Goal: Information Seeking & Learning: Find contact information

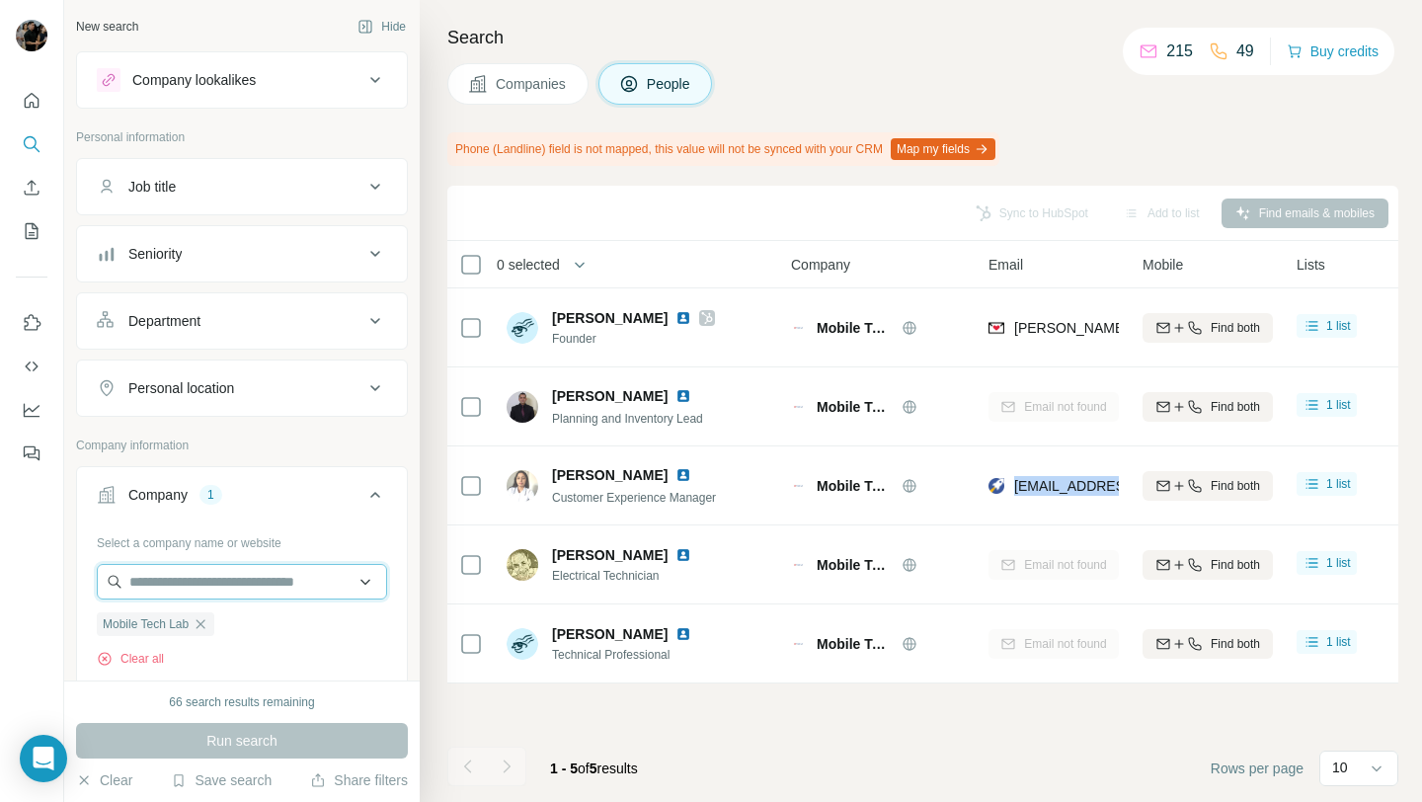
click at [197, 579] on input "text" at bounding box center [242, 582] width 290 height 36
paste input "**********"
type input "**********"
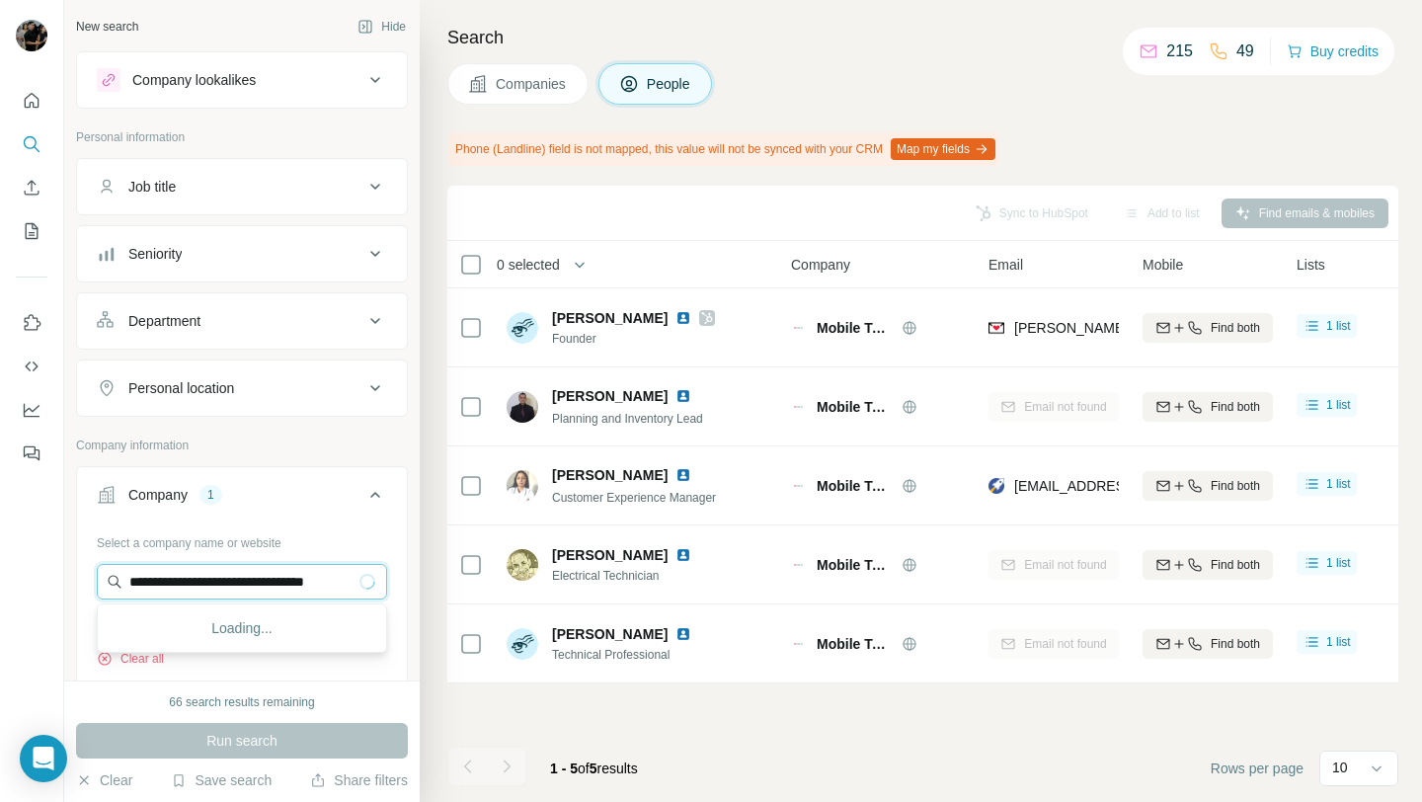
click at [318, 585] on input "**********" at bounding box center [242, 582] width 290 height 36
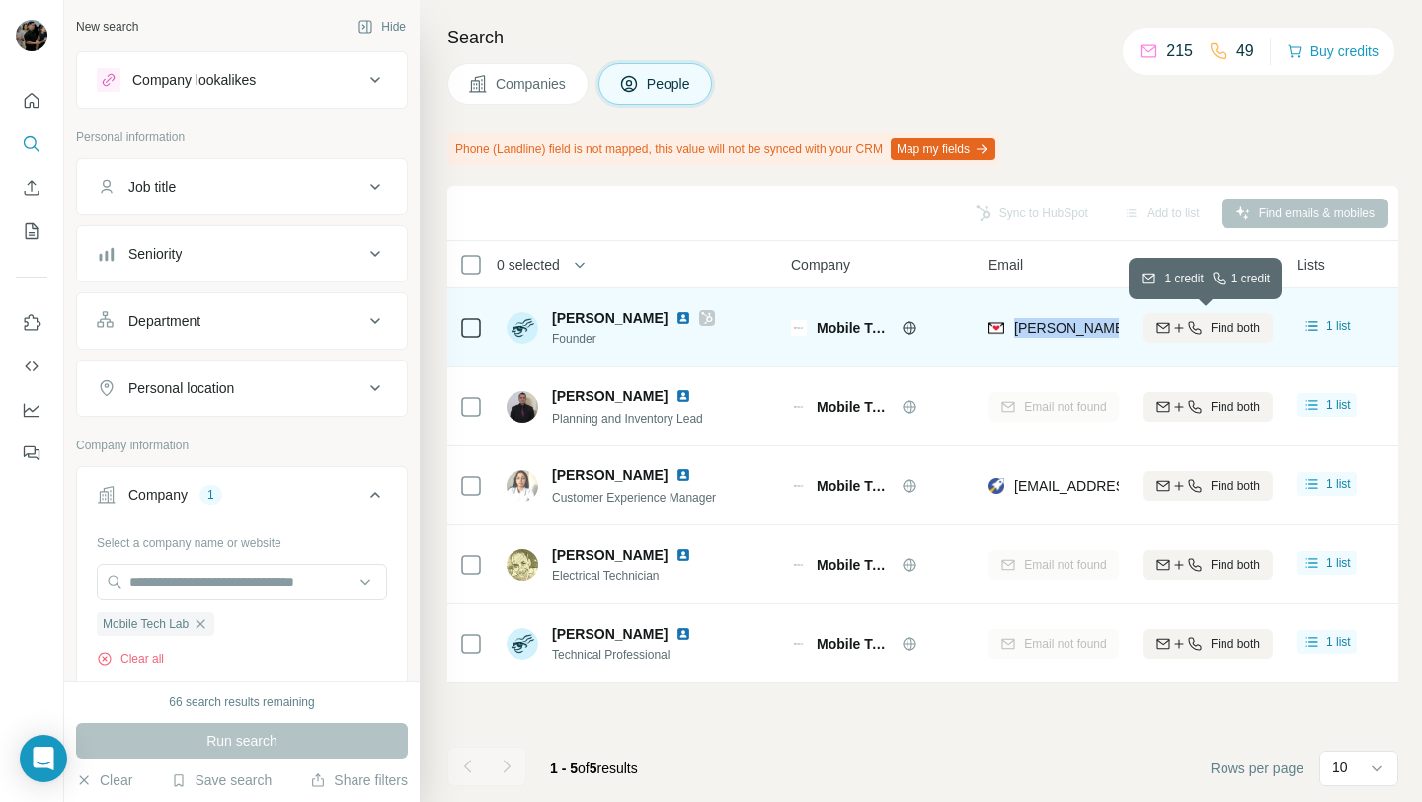
drag, startPoint x: 1011, startPoint y: 330, endPoint x: 1157, endPoint y: 331, distance: 146.1
click at [0, 0] on tr "Daniel Okagbare Founder Mobile Tech Lab daniel@mobiletechlab.ca Find both 1 lis…" at bounding box center [0, 0] width 0 height 0
copy tr "daniel@mobiletechlab.ca"
click at [908, 322] on icon at bounding box center [908, 327] width 5 height 13
click at [675, 316] on img at bounding box center [683, 318] width 16 height 16
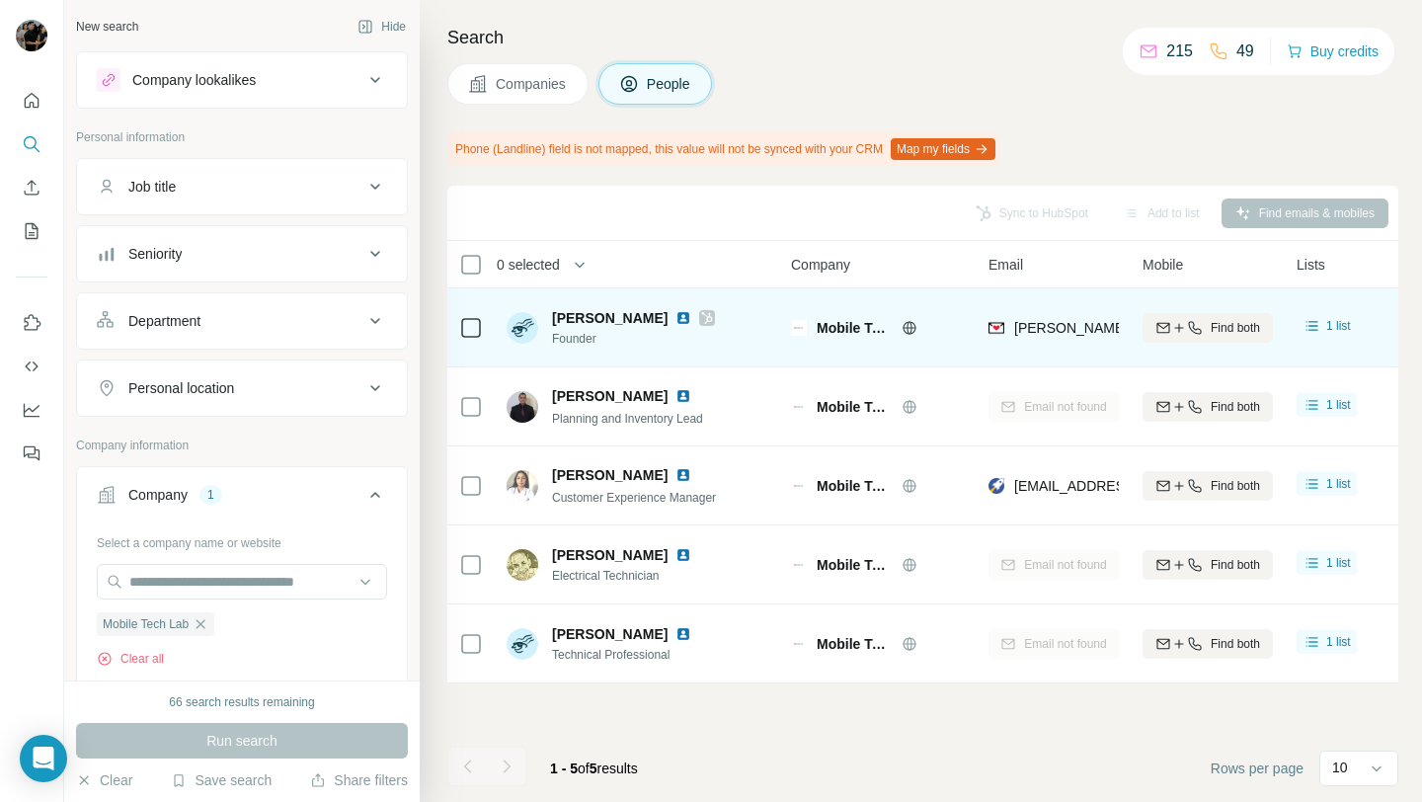
click at [910, 325] on icon at bounding box center [909, 328] width 16 height 16
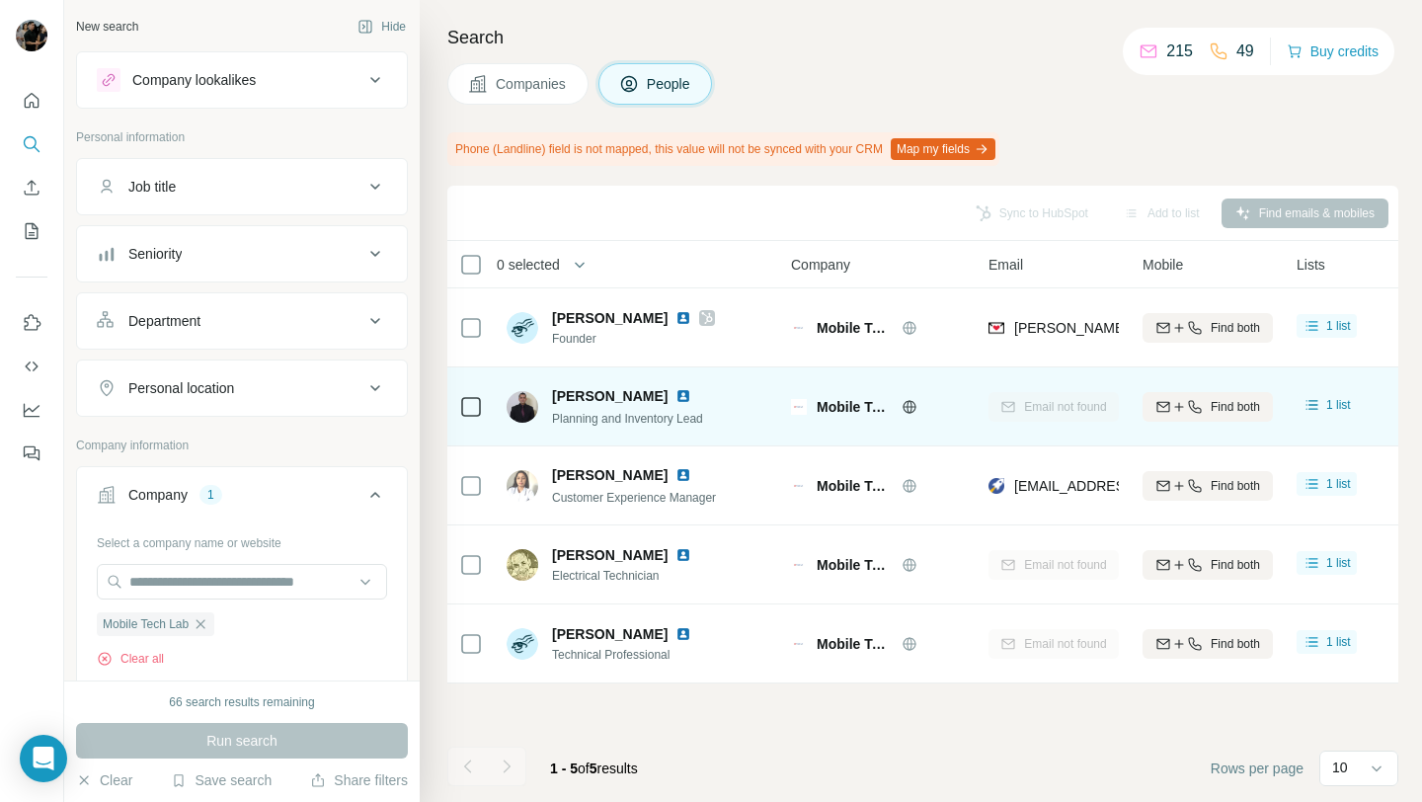
click at [691, 397] on img at bounding box center [683, 396] width 16 height 16
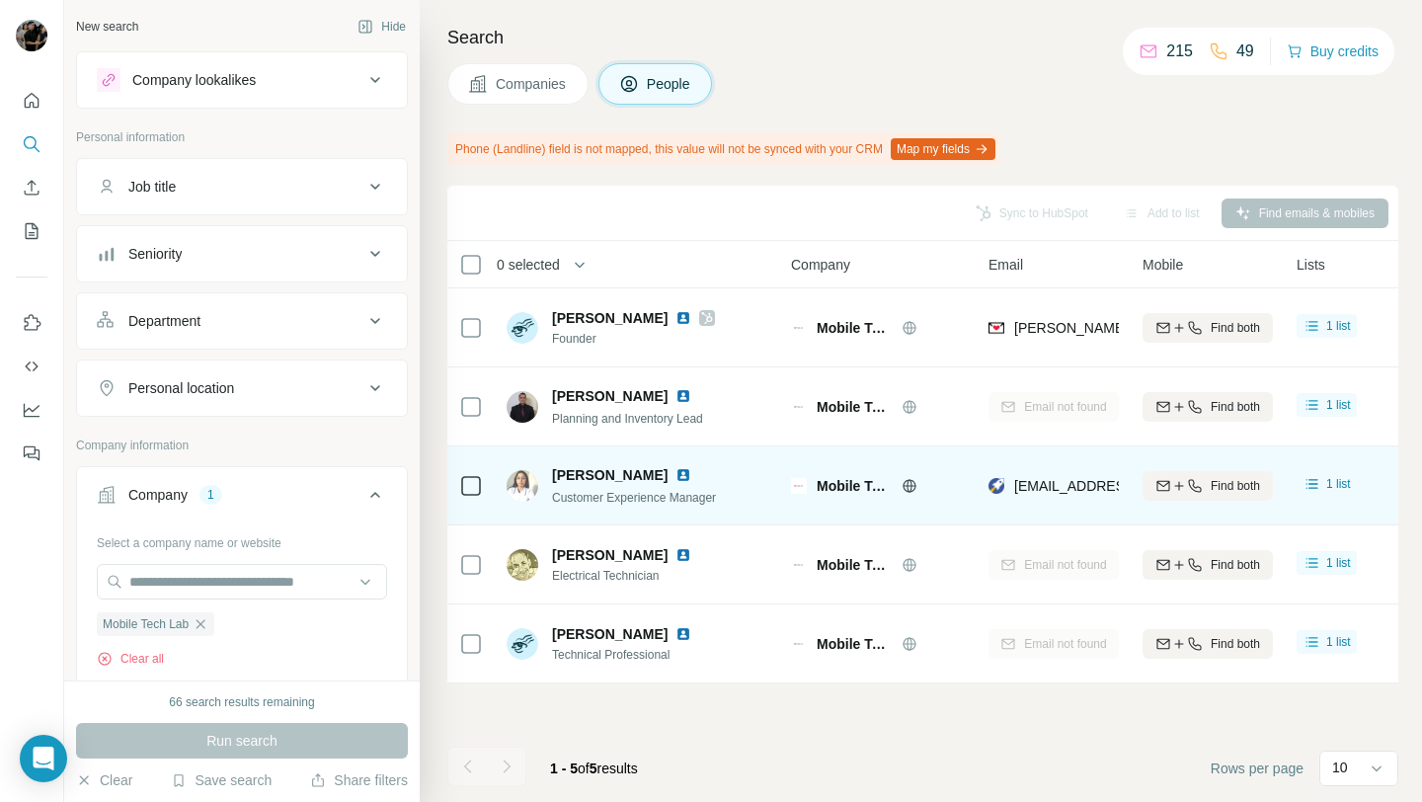
click at [677, 472] on img at bounding box center [683, 475] width 16 height 16
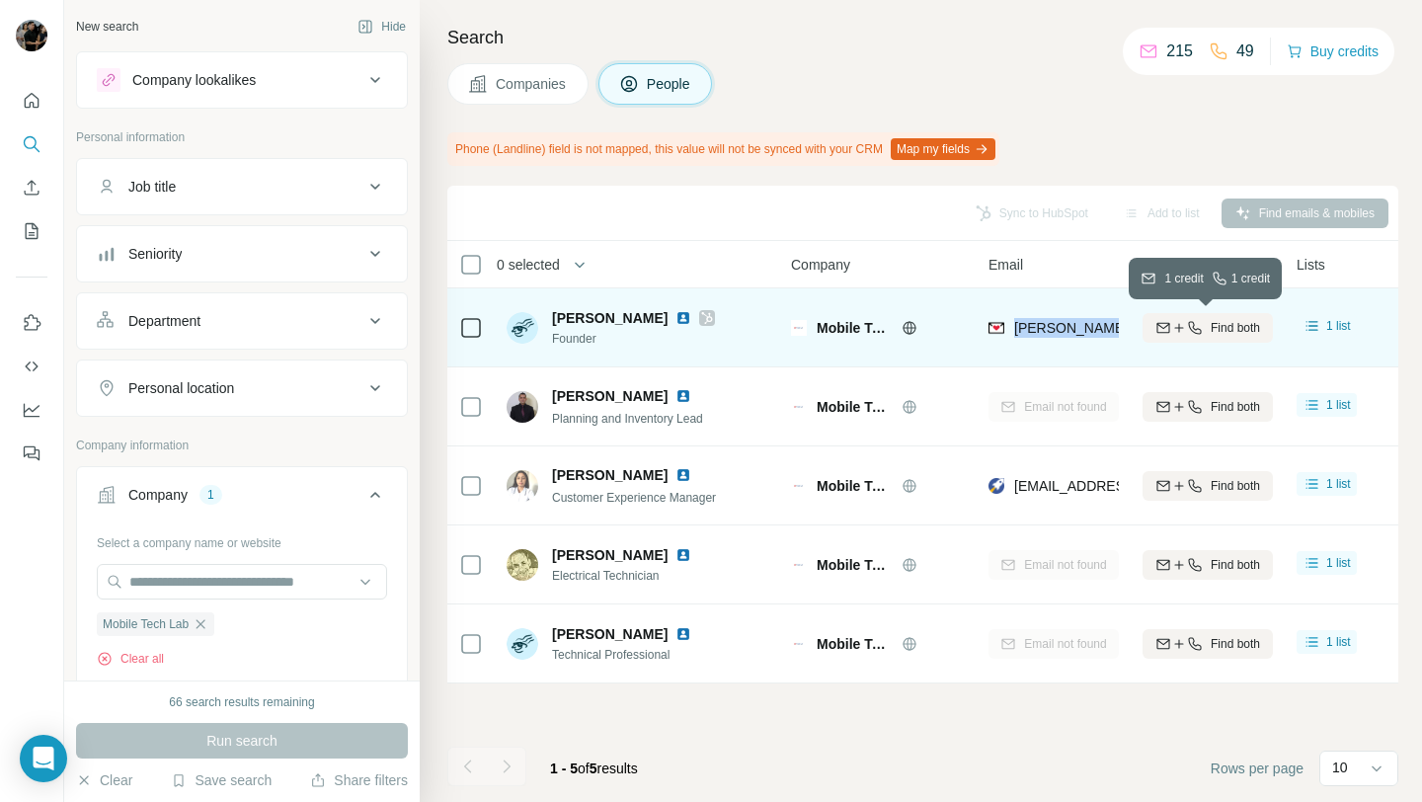
drag, startPoint x: 1014, startPoint y: 330, endPoint x: 1164, endPoint y: 327, distance: 150.1
click at [0, 0] on tr "Daniel Okagbare Founder Mobile Tech Lab daniel@mobiletechlab.ca Find both 1 lis…" at bounding box center [0, 0] width 0 height 0
copy tr "daniel@mobiletechlab.ca"
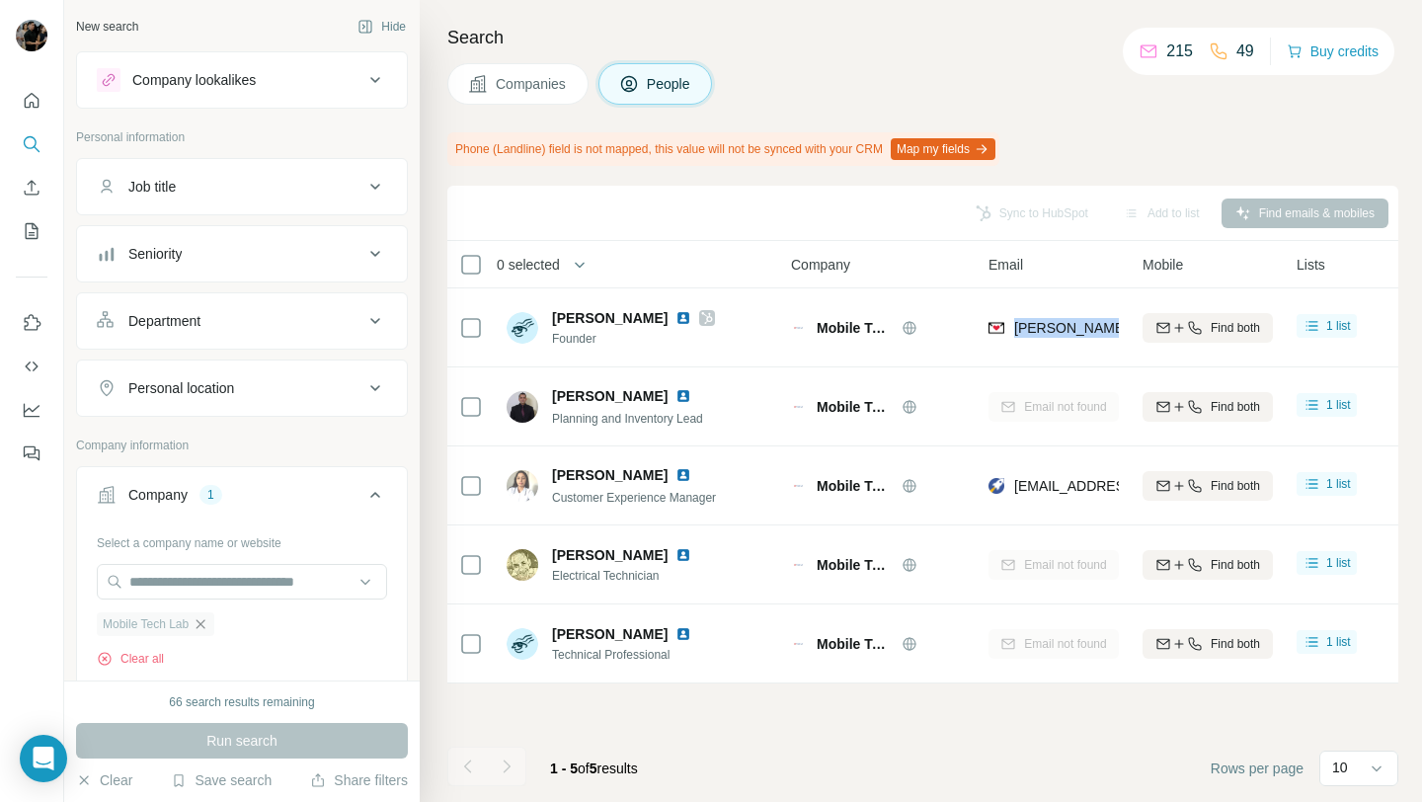
click at [201, 622] on icon "button" at bounding box center [200, 624] width 16 height 16
click at [221, 590] on input "text" at bounding box center [242, 582] width 290 height 36
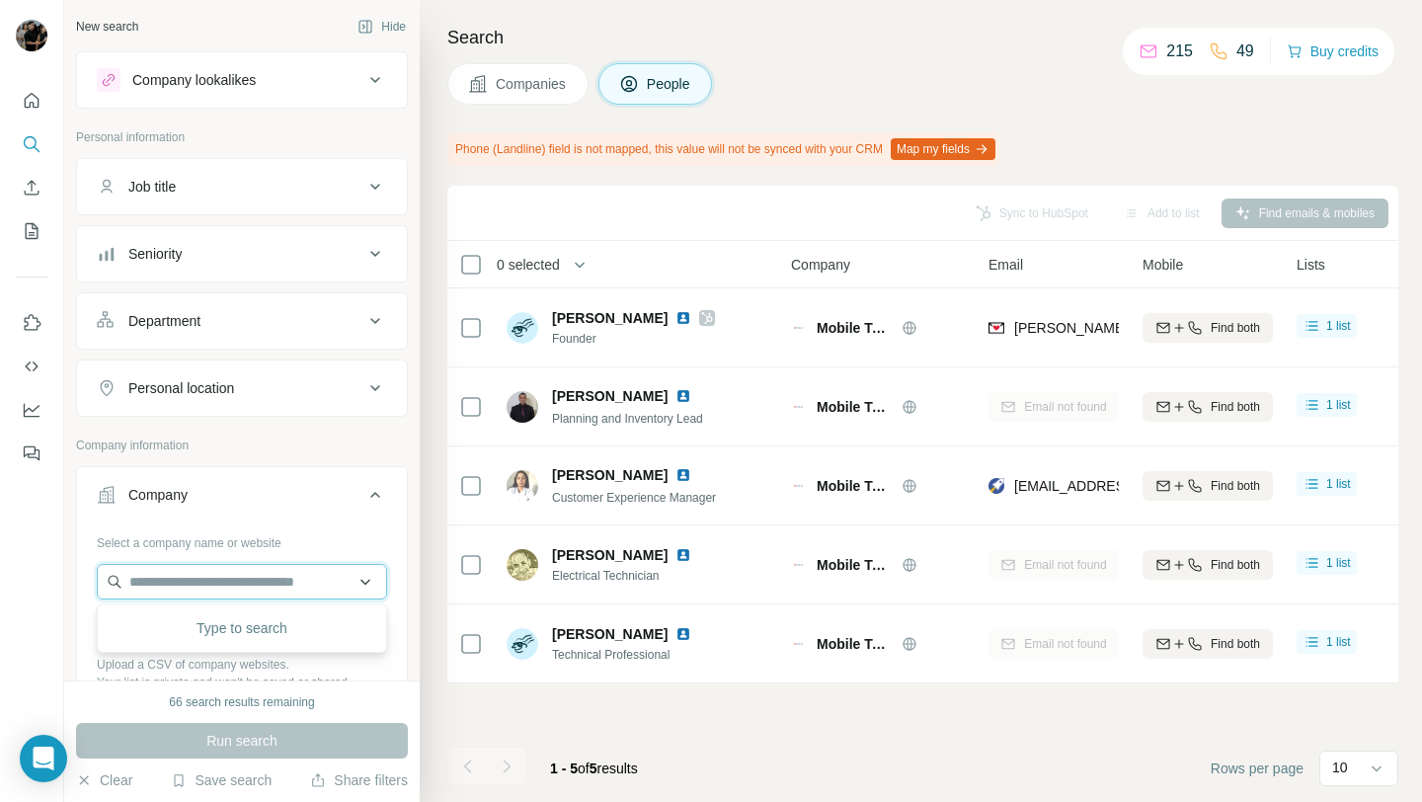
paste input "**********"
type input "**********"
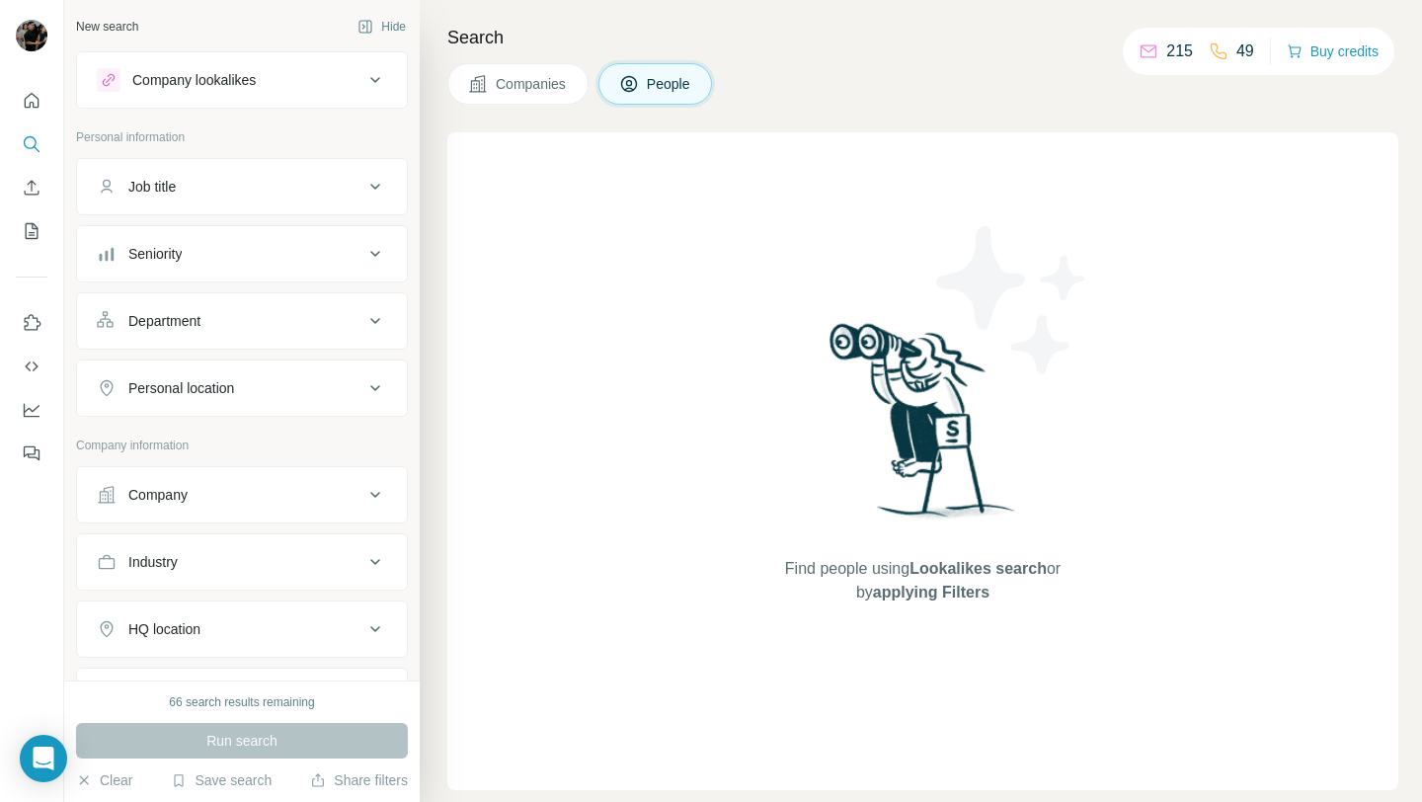
click at [233, 487] on div "Company" at bounding box center [230, 495] width 267 height 20
click at [259, 577] on input "text" at bounding box center [242, 582] width 290 height 36
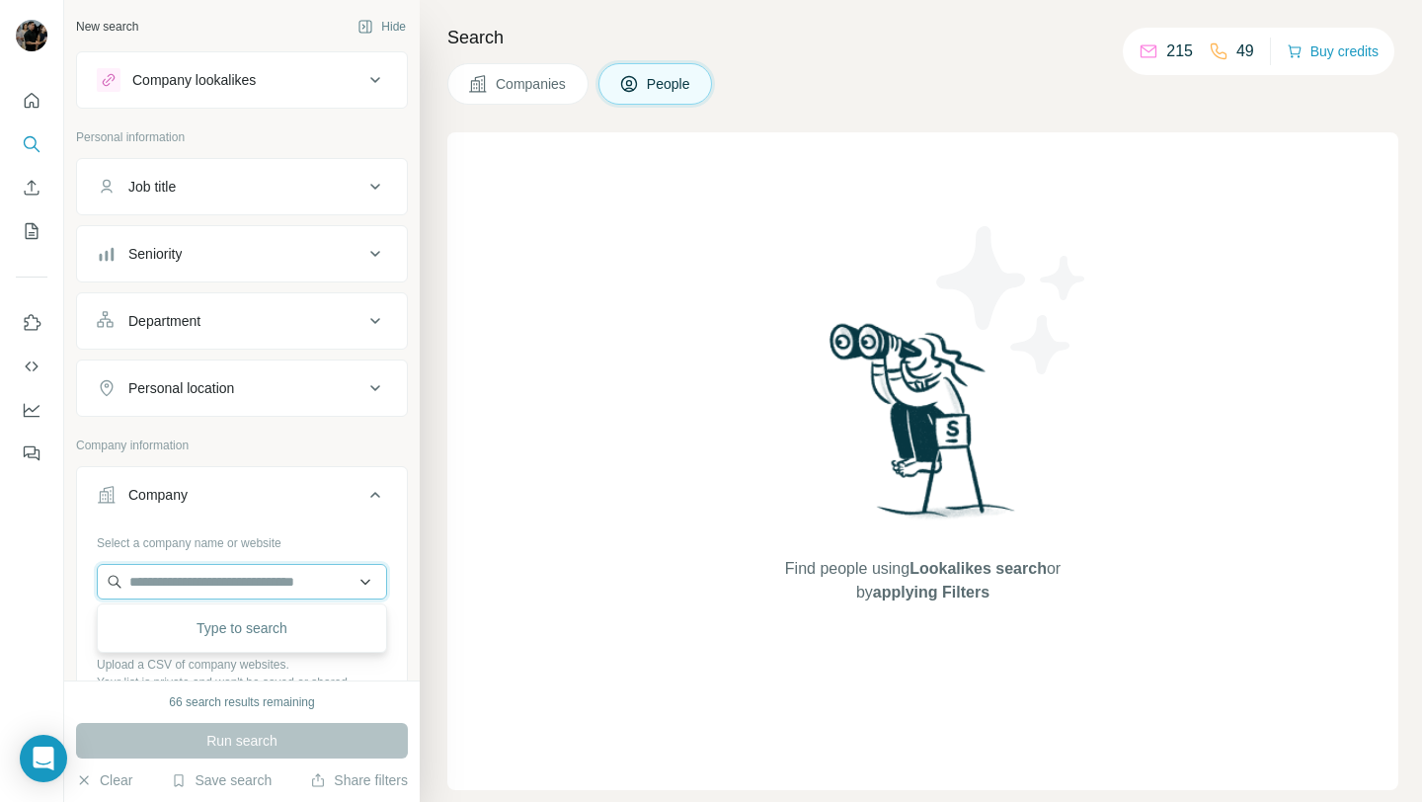
paste input "**********"
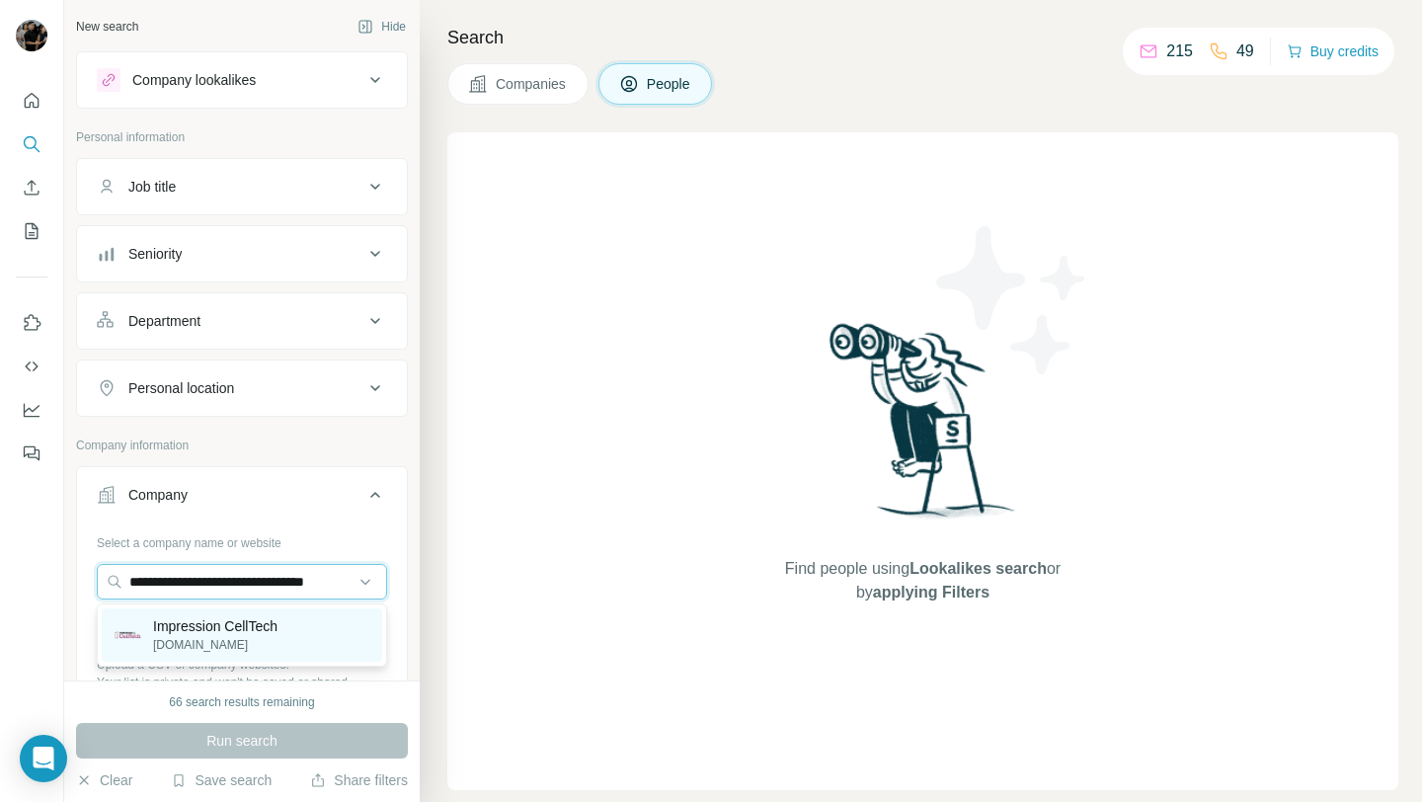
type input "**********"
click at [264, 621] on p "Impression CellTech" at bounding box center [215, 626] width 124 height 20
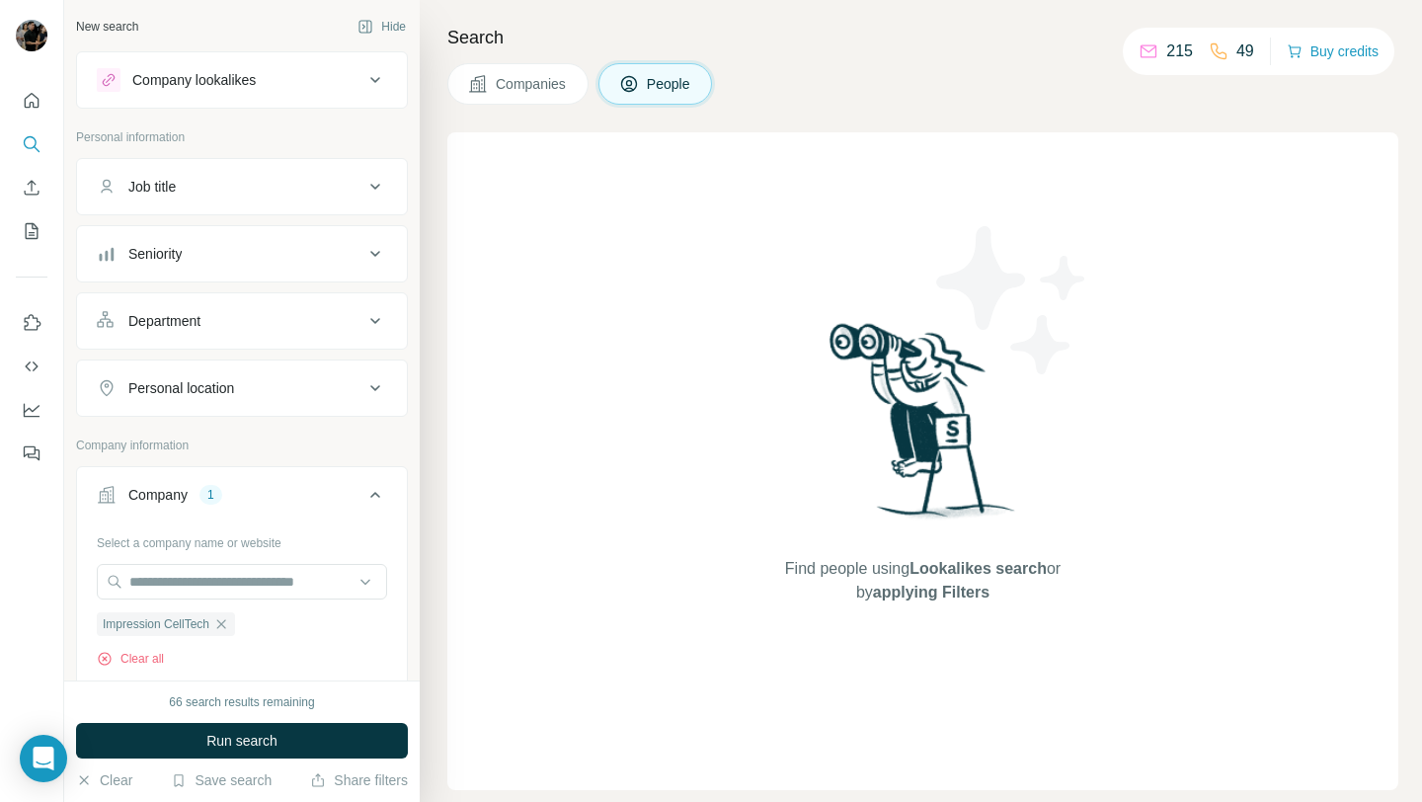
scroll to position [0, 0]
click at [270, 745] on span "Run search" at bounding box center [241, 740] width 71 height 20
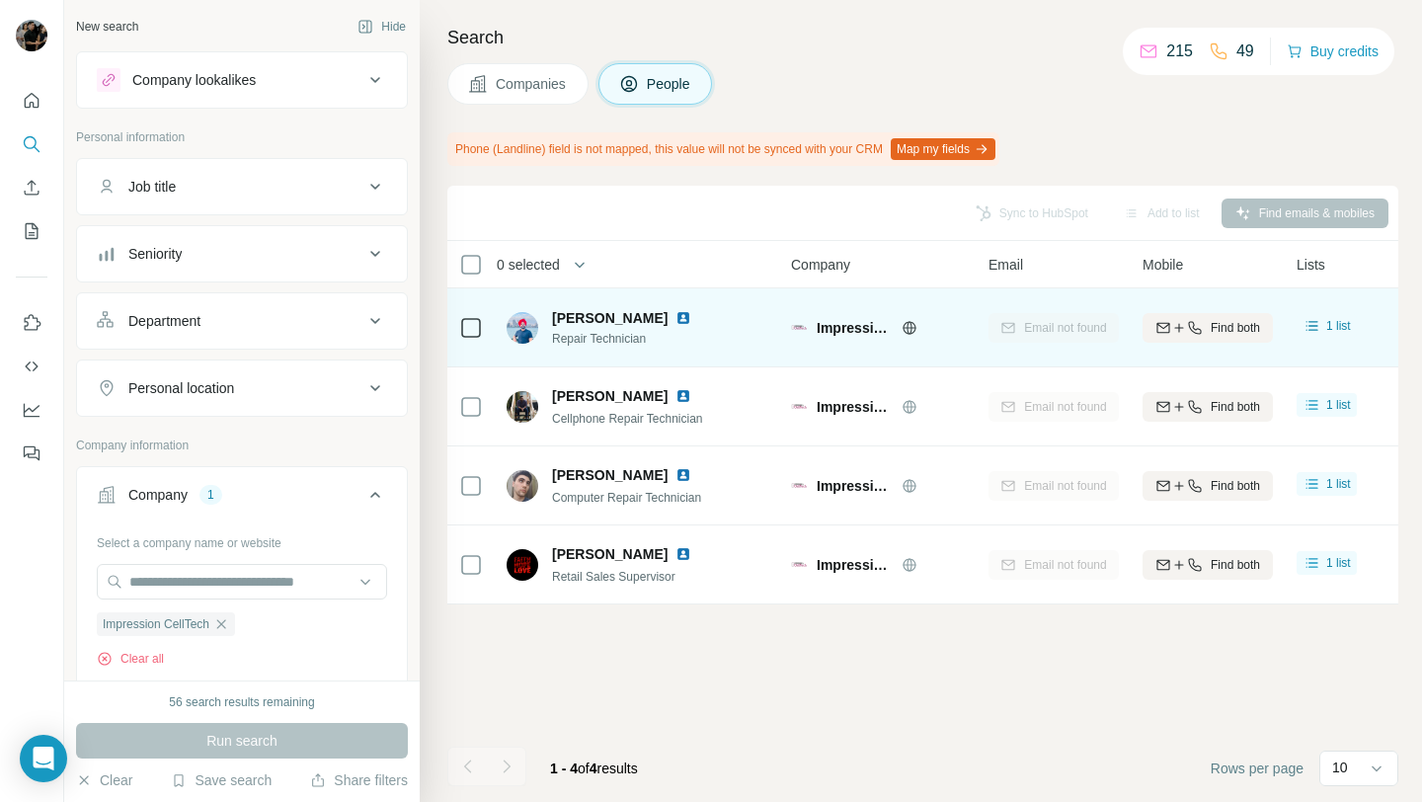
click at [691, 321] on img at bounding box center [683, 318] width 16 height 16
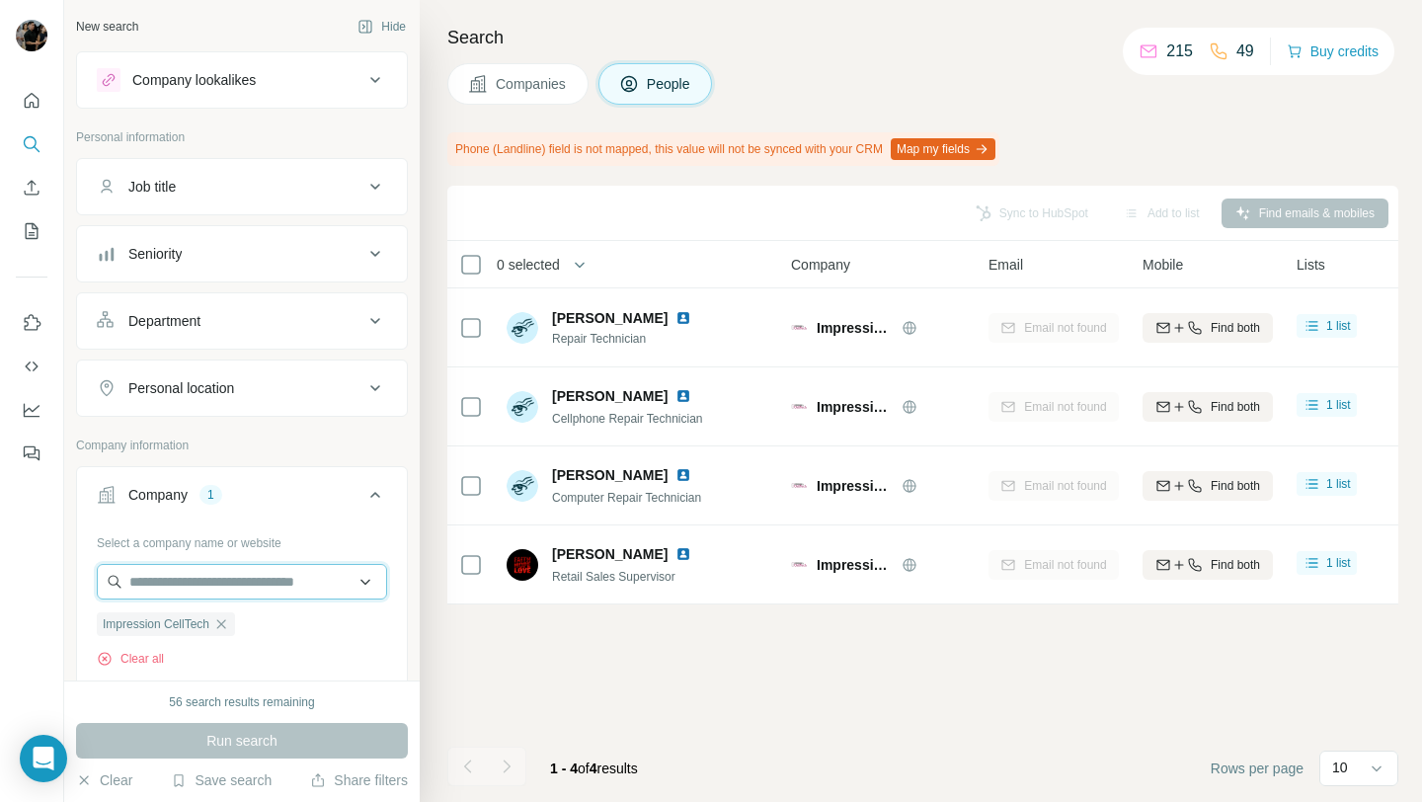
click at [241, 585] on input "text" at bounding box center [242, 582] width 290 height 36
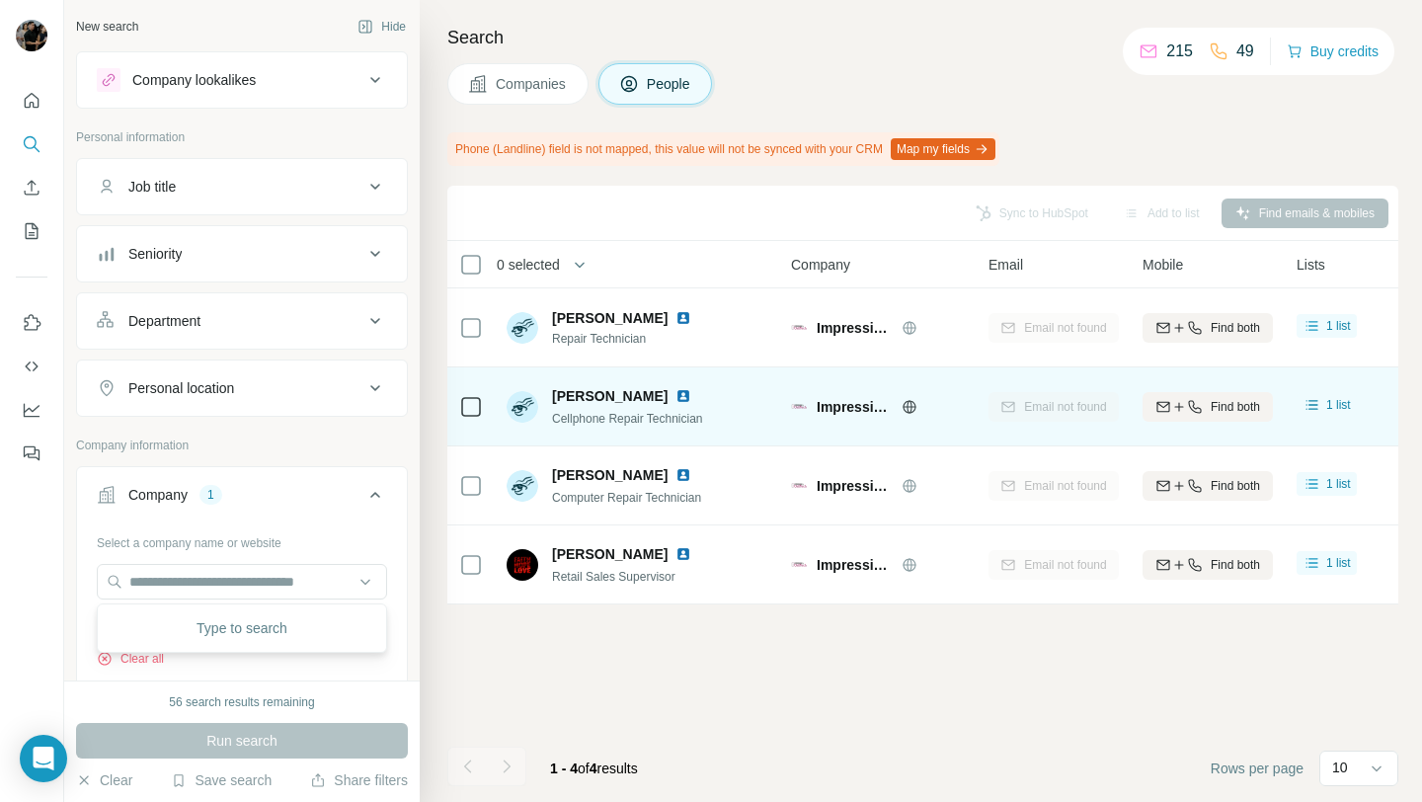
click at [675, 393] on img at bounding box center [683, 396] width 16 height 16
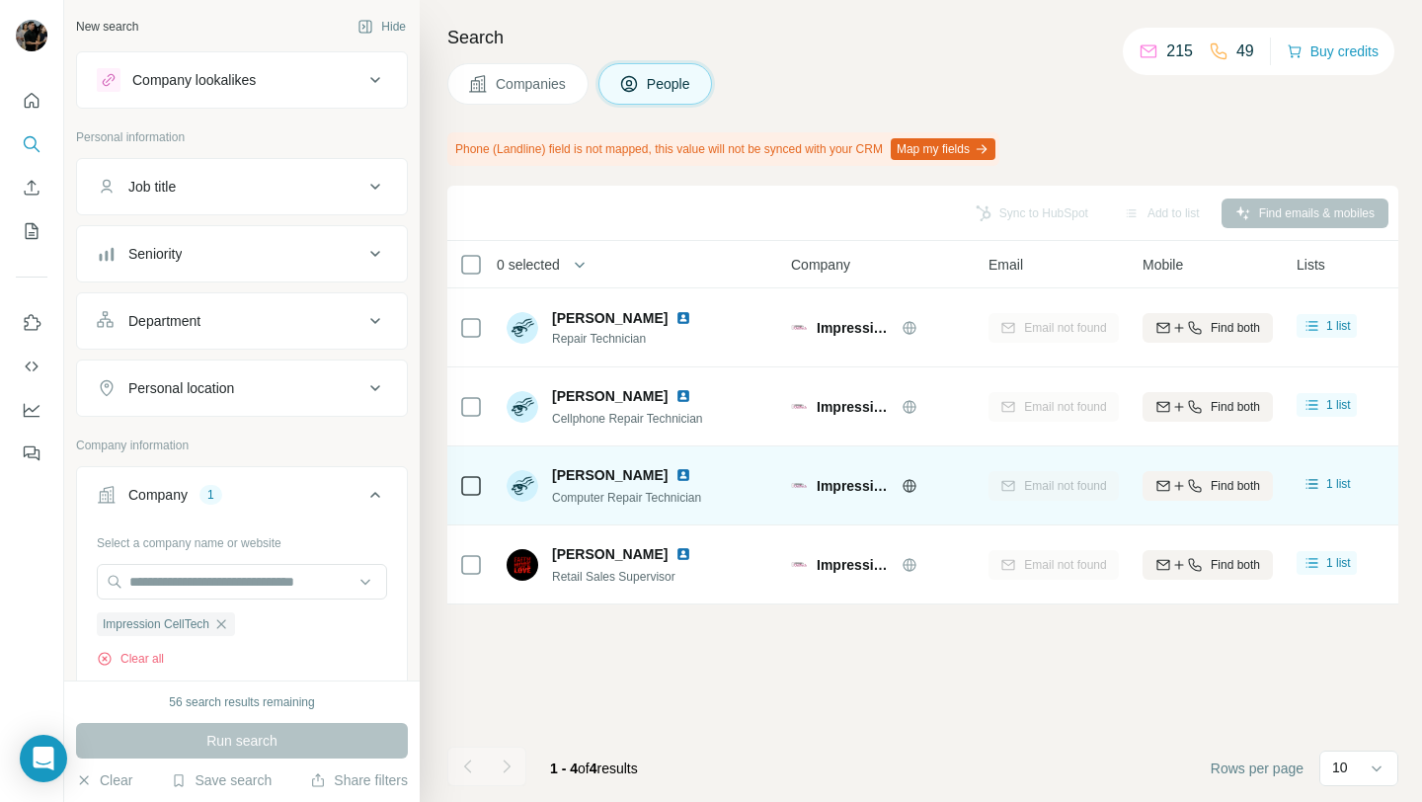
click at [675, 469] on img at bounding box center [683, 475] width 16 height 16
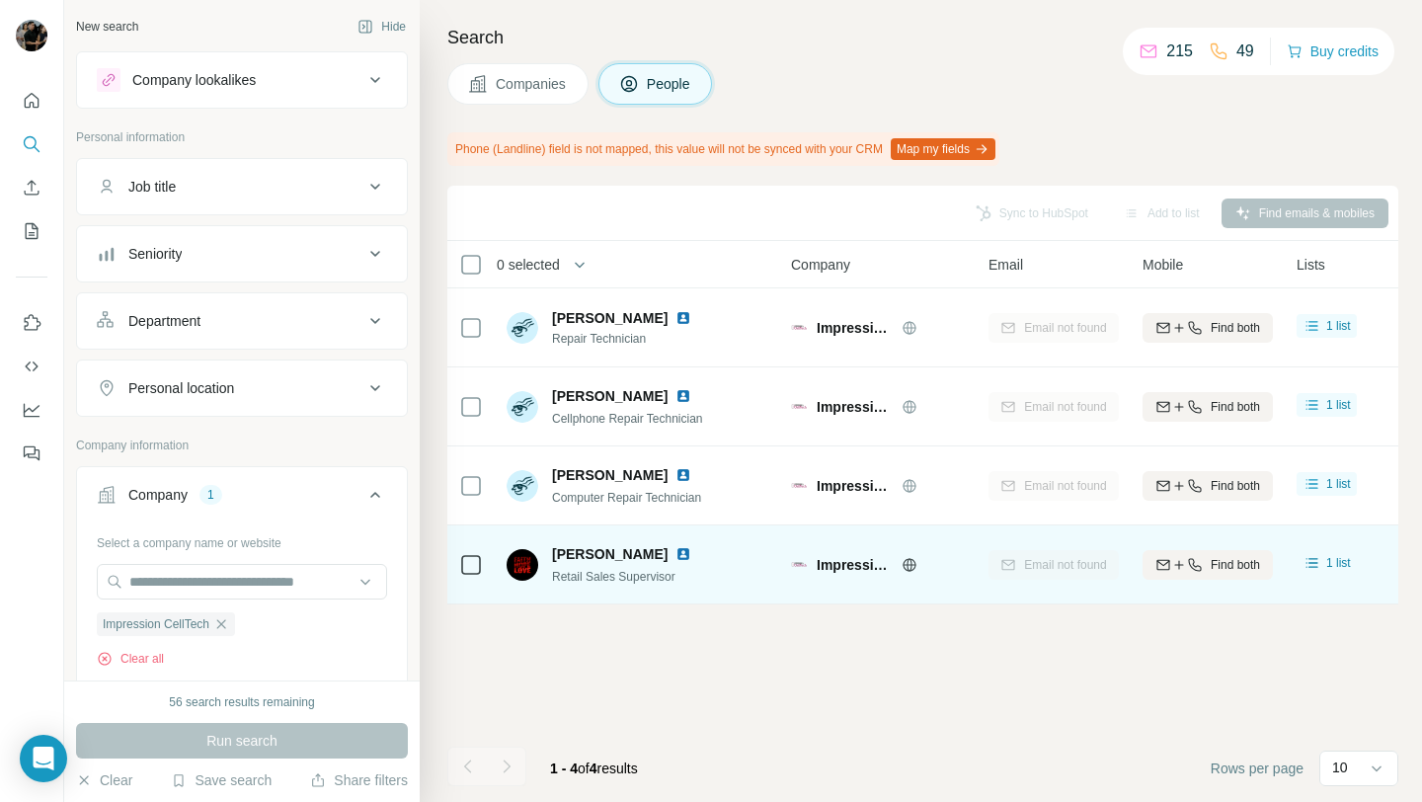
click at [686, 555] on img at bounding box center [683, 554] width 16 height 16
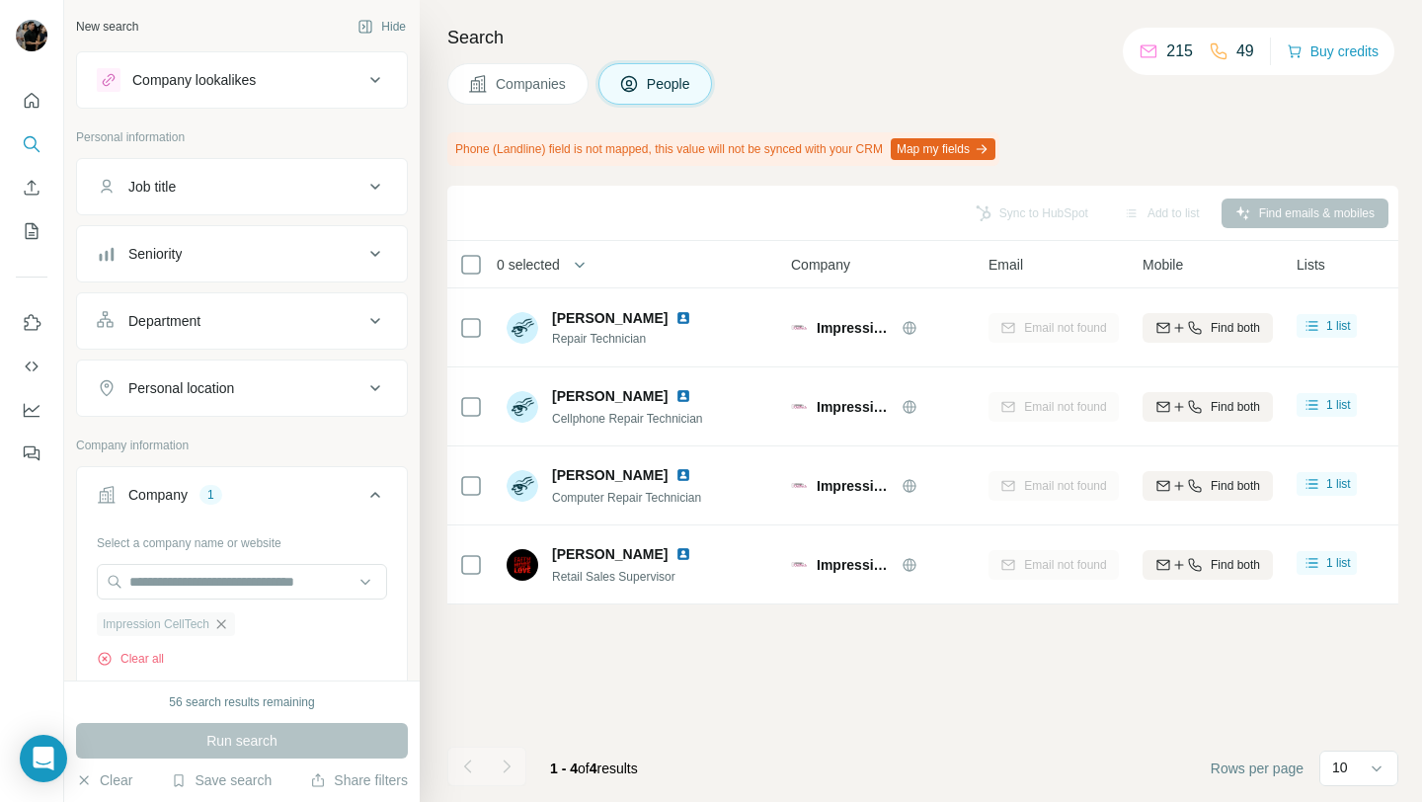
click at [224, 622] on icon "button" at bounding box center [221, 623] width 9 height 9
click at [227, 582] on input "text" at bounding box center [242, 582] width 290 height 36
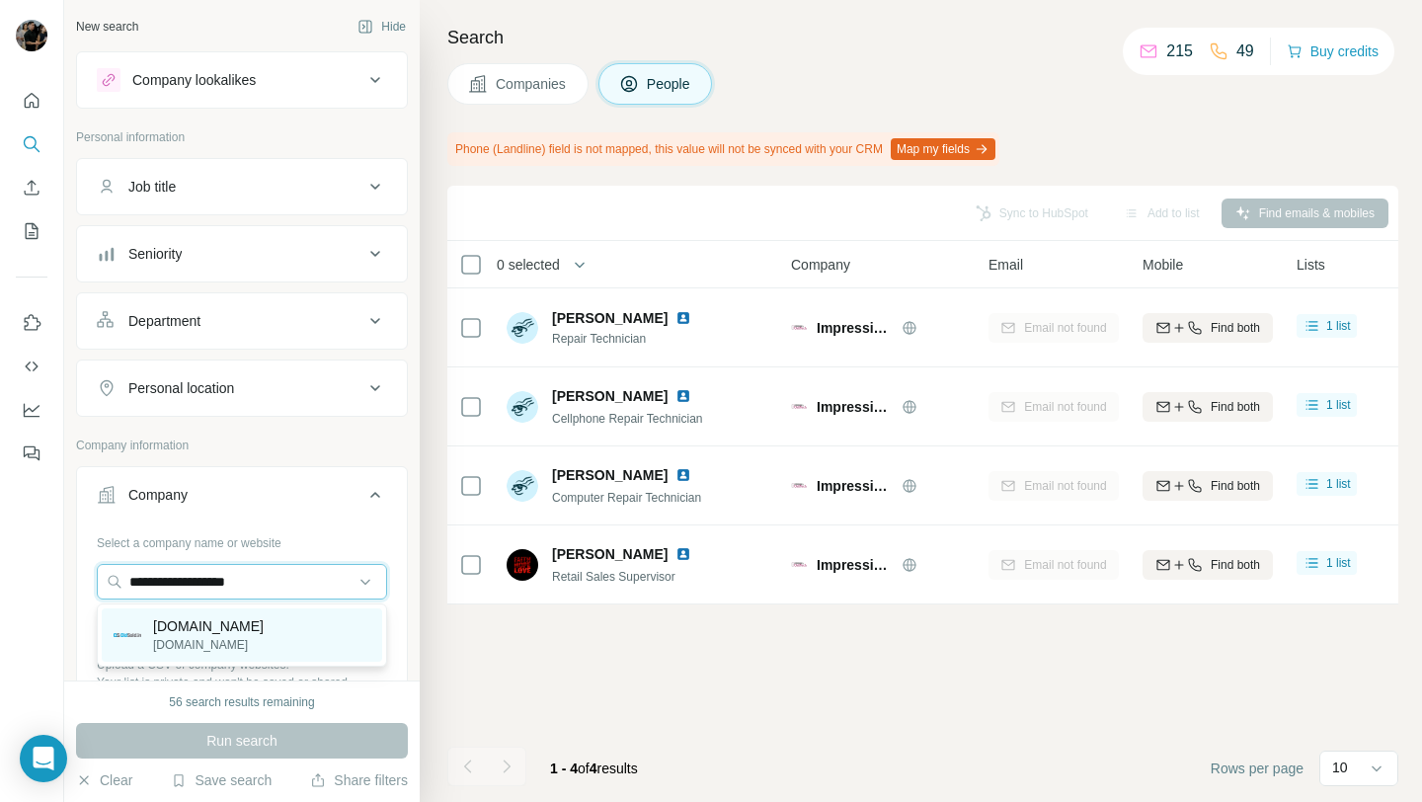
type input "**********"
click at [245, 631] on div "[DOMAIN_NAME] [DOMAIN_NAME]" at bounding box center [242, 634] width 280 height 53
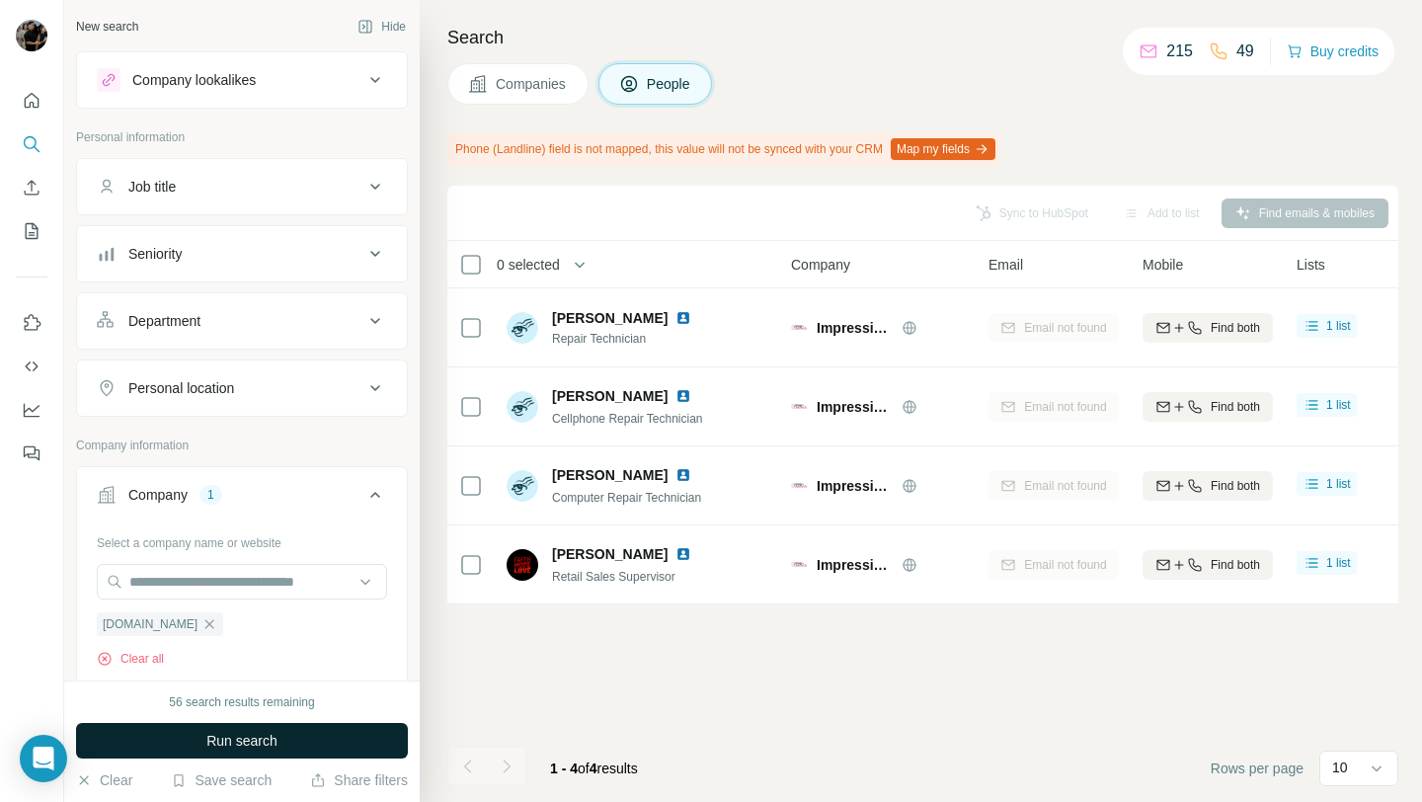
click at [301, 751] on button "Run search" at bounding box center [242, 741] width 332 height 36
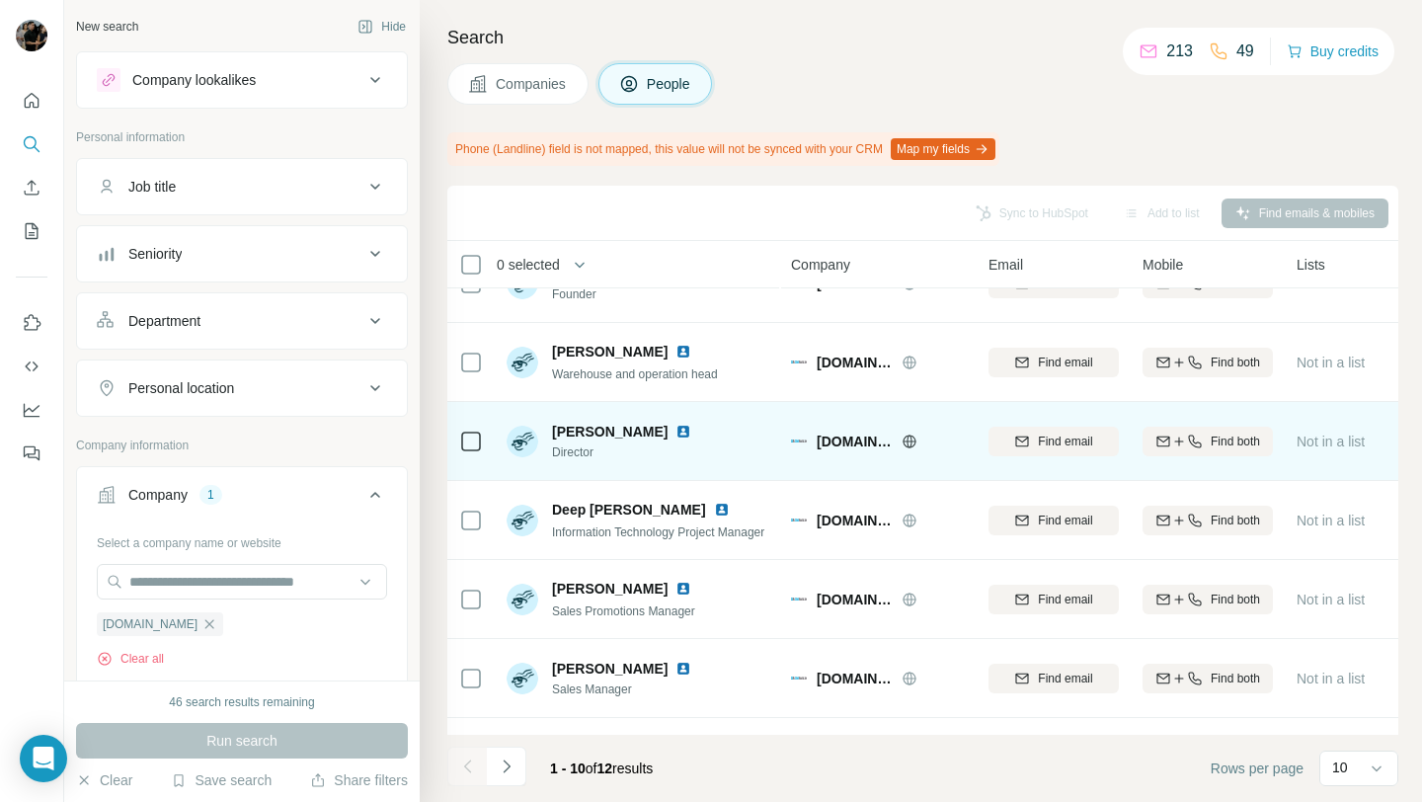
scroll to position [71, 0]
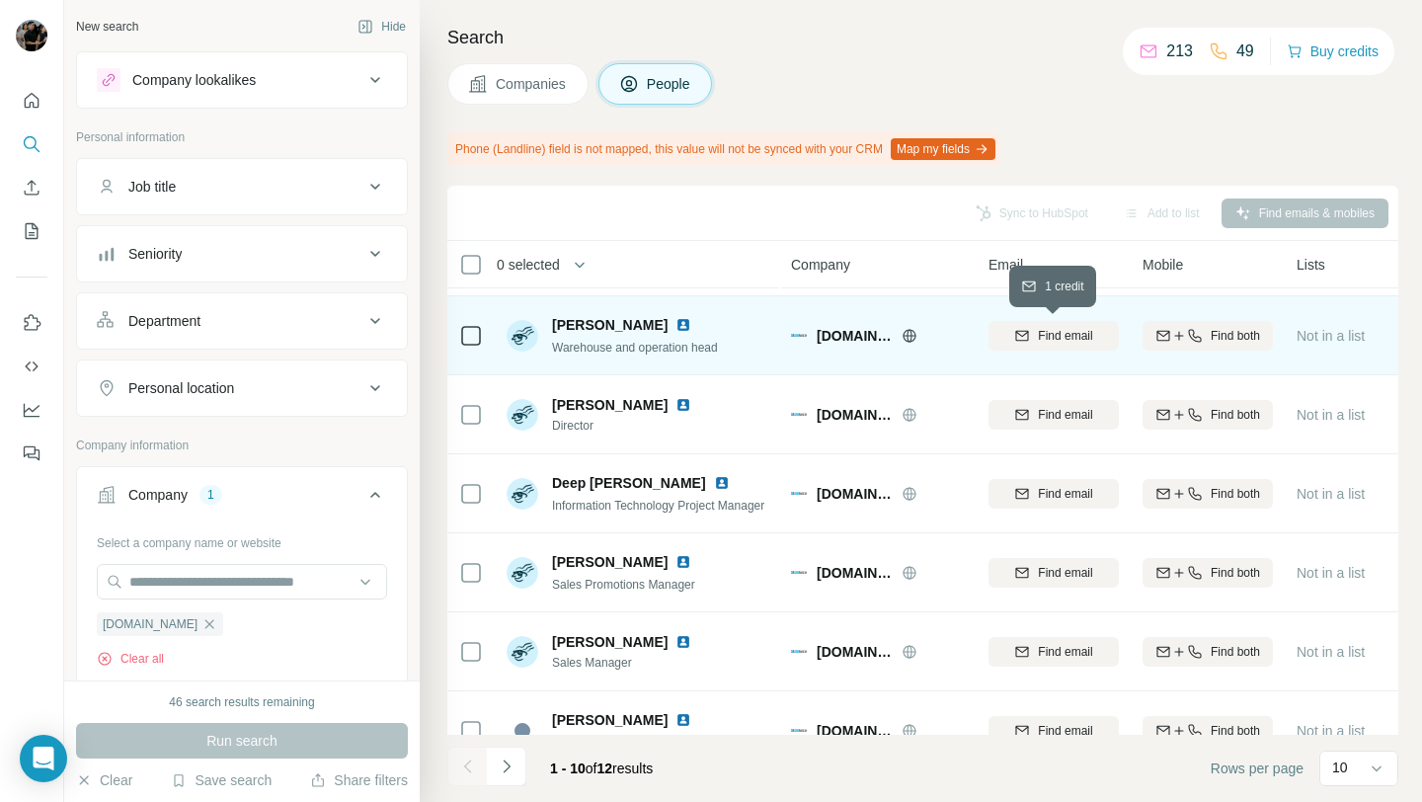
click at [1049, 338] on span "Find email" at bounding box center [1065, 336] width 54 height 18
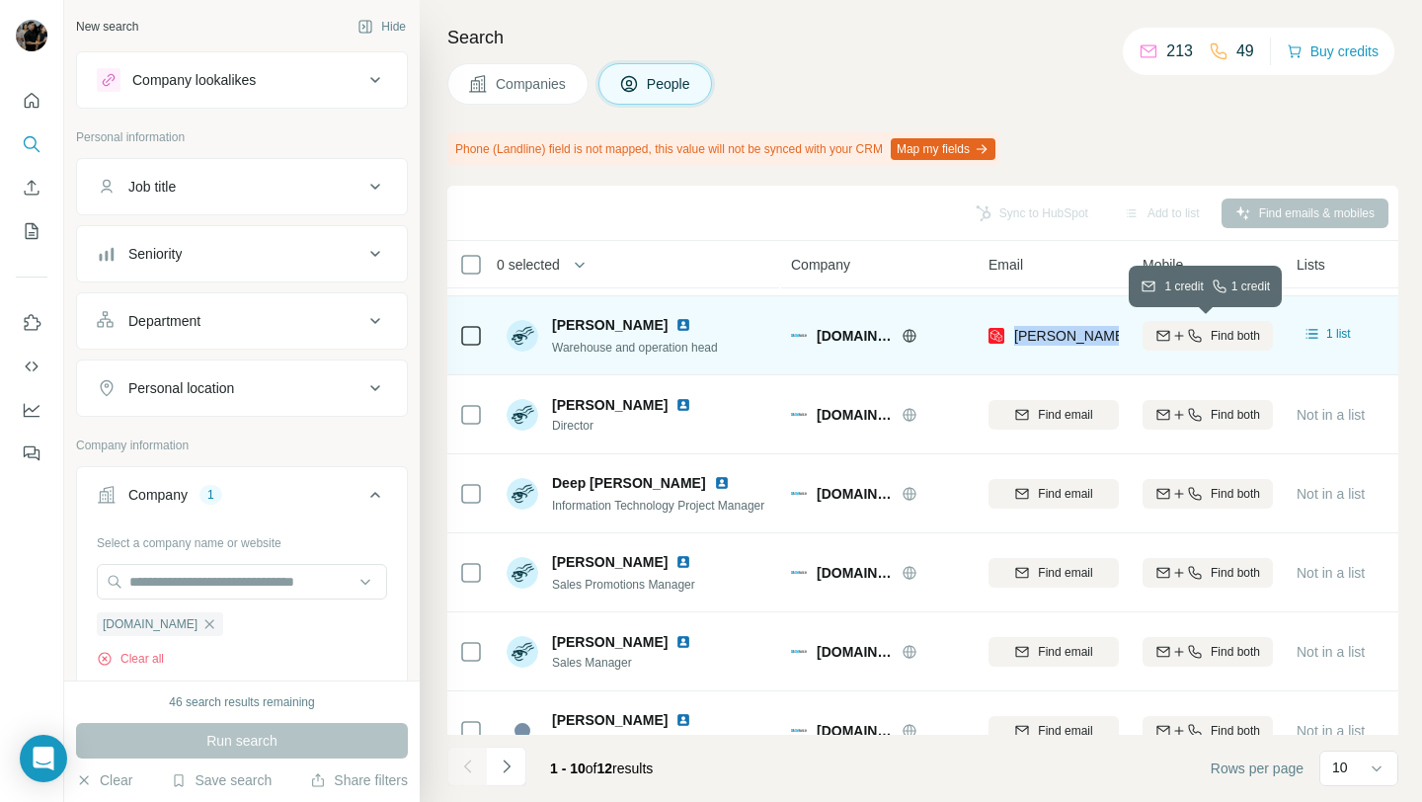
drag, startPoint x: 1014, startPoint y: 337, endPoint x: 1171, endPoint y: 340, distance: 157.0
click at [0, 0] on tr "[PERSON_NAME] Warehouse and operation head [DOMAIN_NAME] [EMAIL_ADDRESS][DOMAIN…" at bounding box center [0, 0] width 0 height 0
copy tr "[PERSON_NAME][EMAIL_ADDRESS][DOMAIN_NAME]"
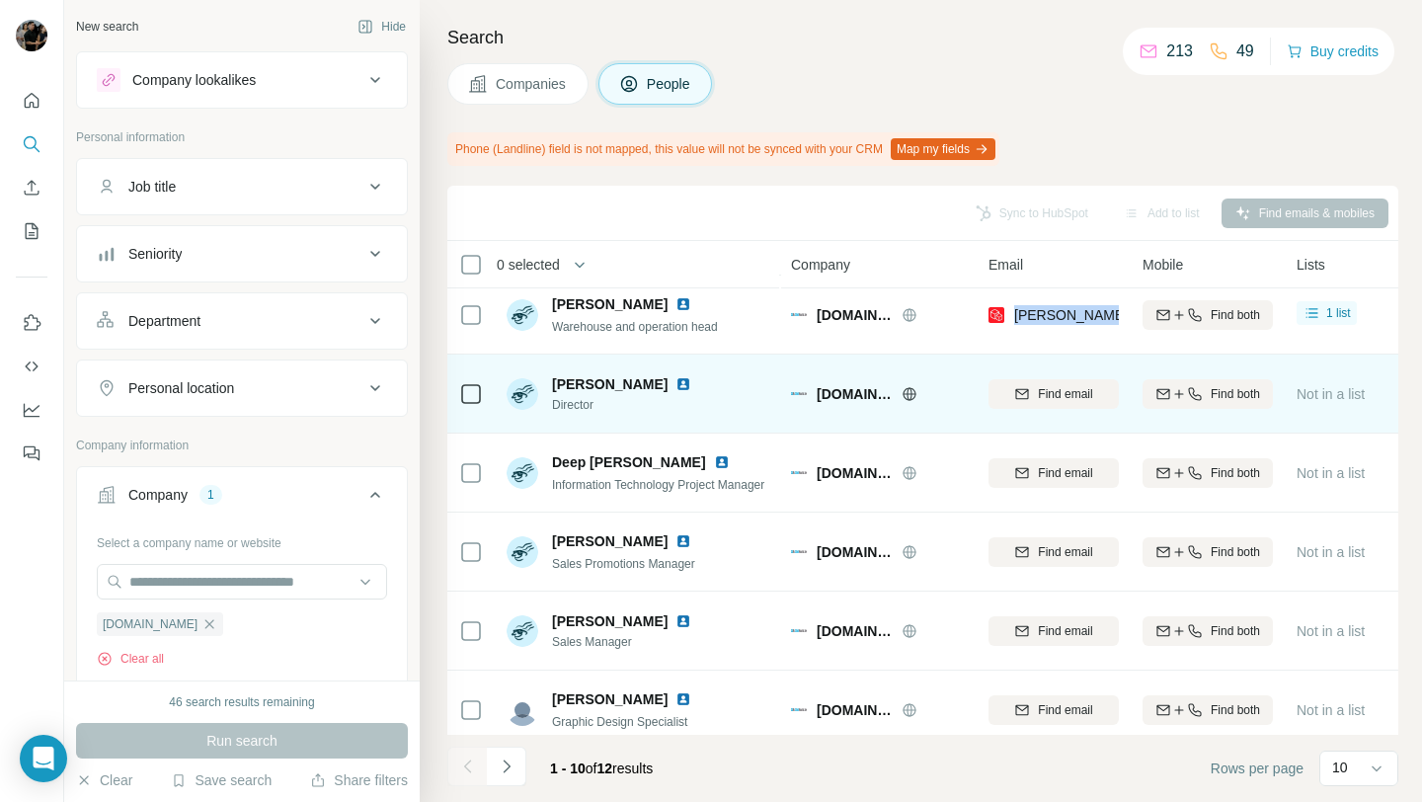
scroll to position [97, 0]
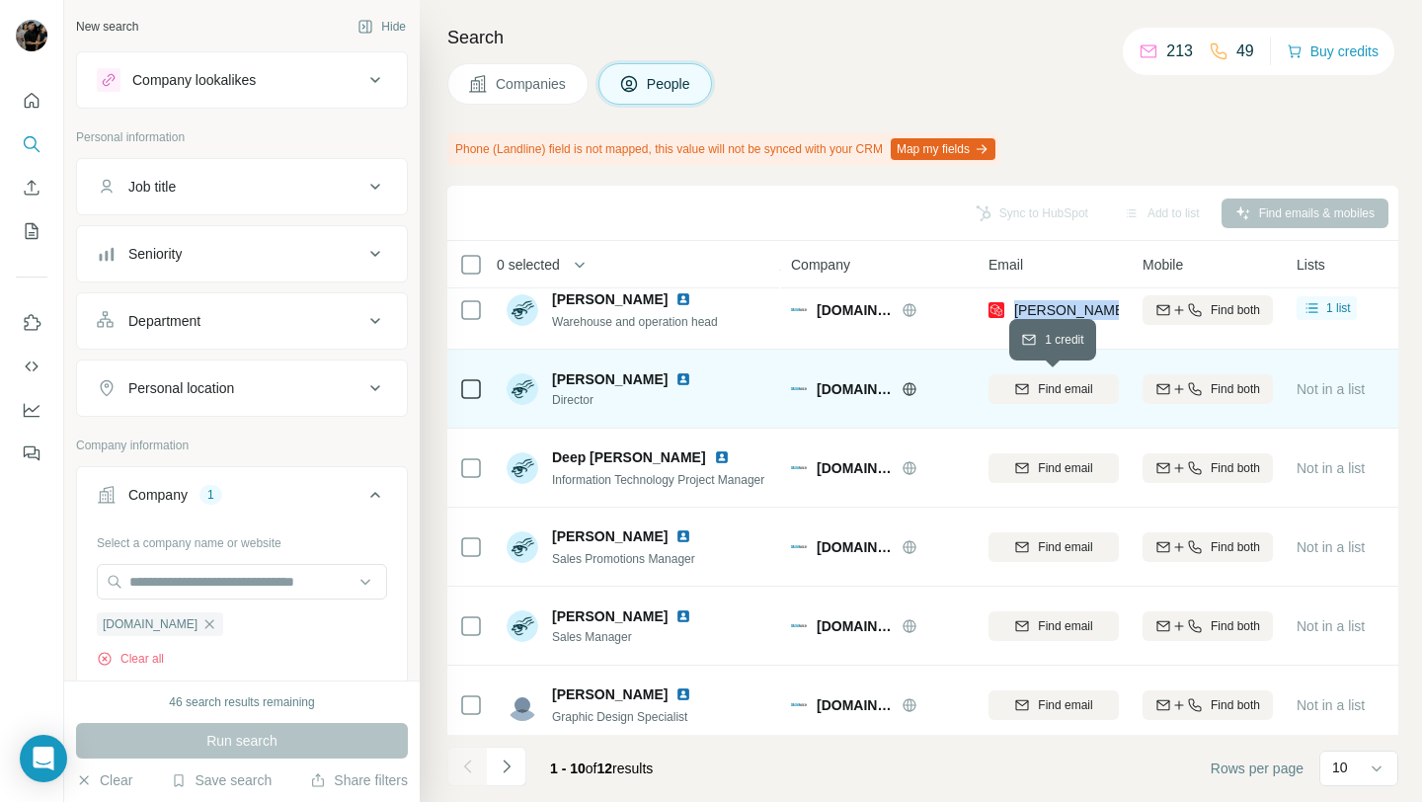
click at [1053, 391] on span "Find email" at bounding box center [1065, 389] width 54 height 18
click at [1053, 391] on div "Finding email" at bounding box center [1053, 388] width 130 height 54
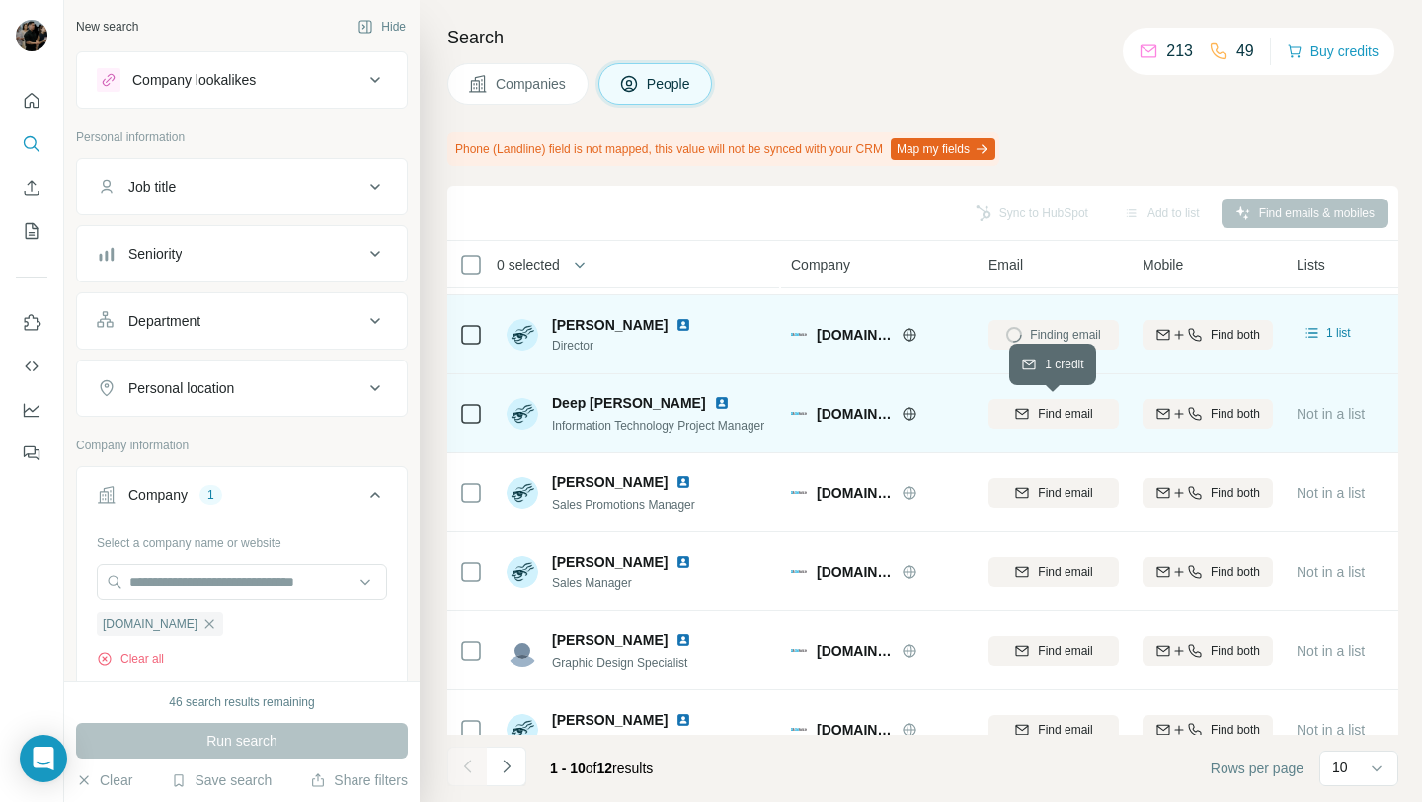
click at [1038, 413] on span "Find email" at bounding box center [1065, 414] width 54 height 18
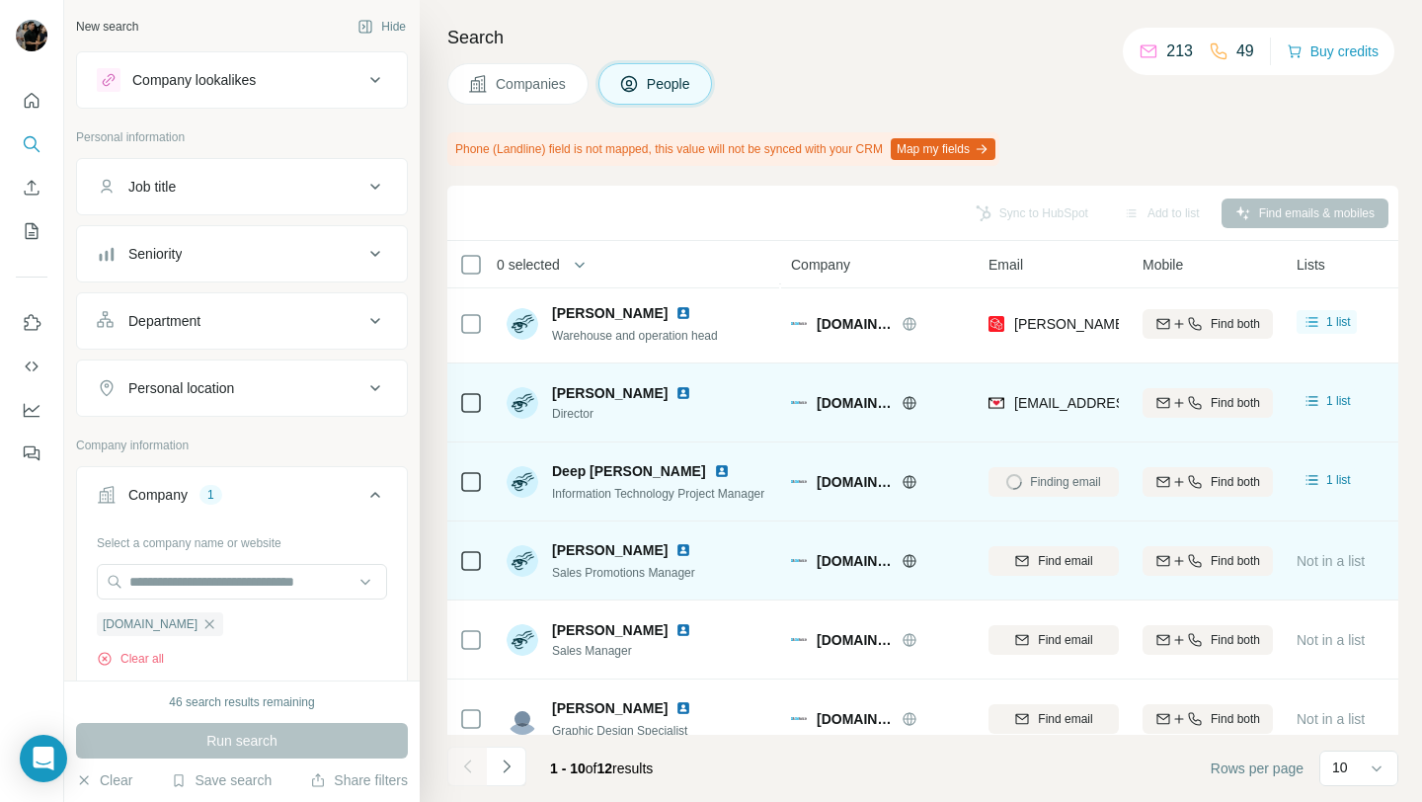
scroll to position [76, 0]
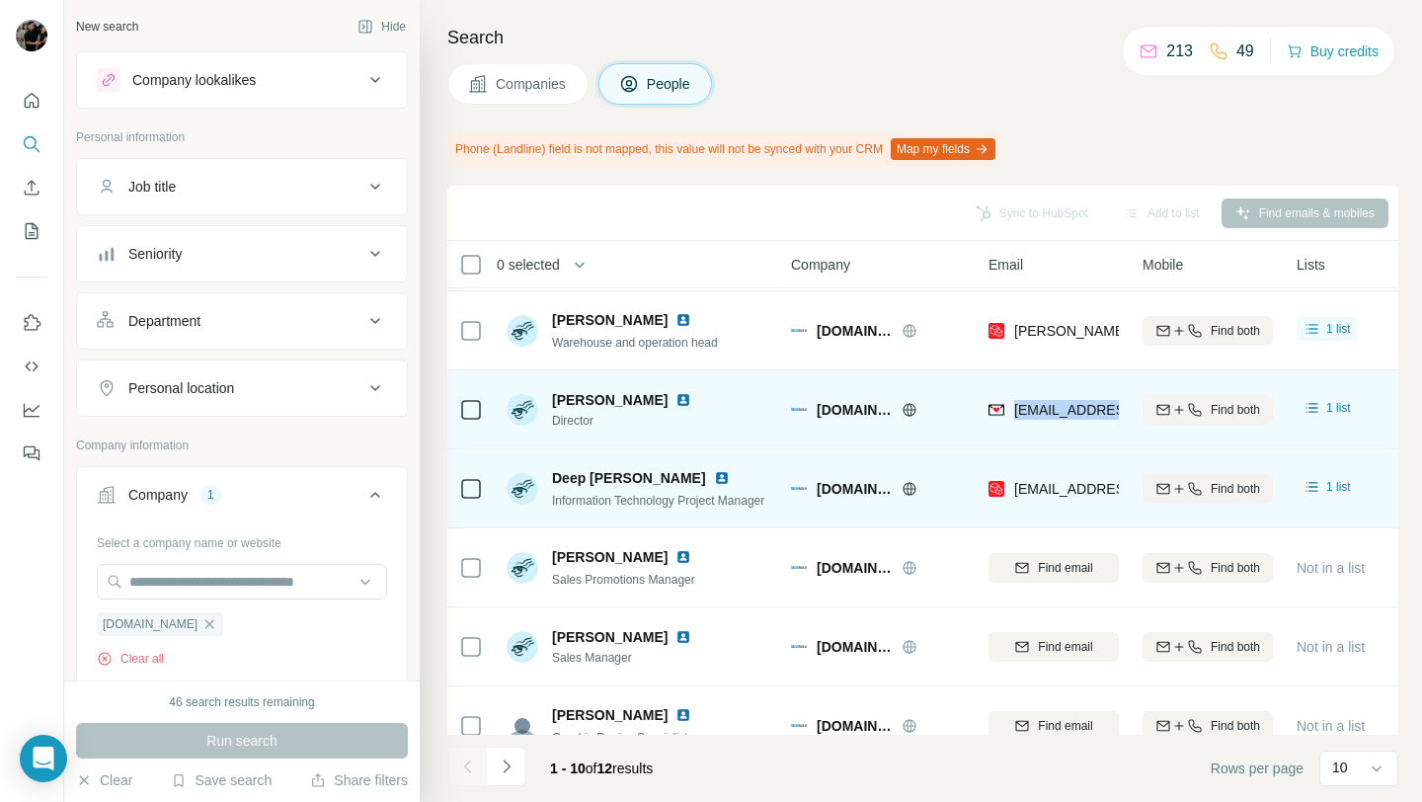
drag, startPoint x: 1016, startPoint y: 411, endPoint x: 1137, endPoint y: 416, distance: 121.5
click at [0, 0] on tr "[PERSON_NAME] Director [DOMAIN_NAME] [EMAIL_ADDRESS][DOMAIN_NAME] Find both 1 l…" at bounding box center [0, 0] width 0 height 0
copy tr "[EMAIL_ADDRESS][DOMAIN_NAME]"
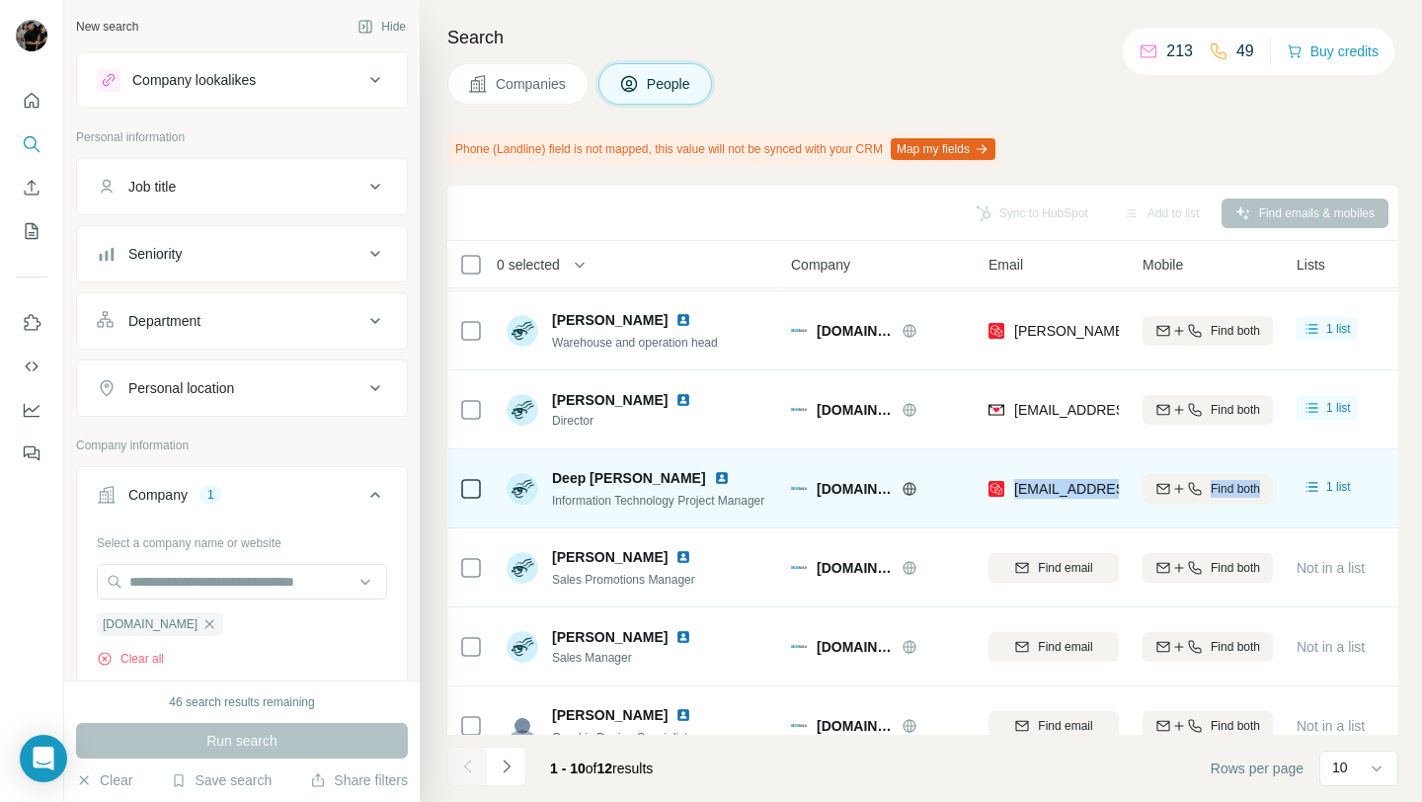
drag, startPoint x: 1014, startPoint y: 489, endPoint x: 1186, endPoint y: 504, distance: 172.5
click at [0, 0] on tr "Deep [PERSON_NAME] Information Technology Project Manager [DOMAIN_NAME] [EMAIL_…" at bounding box center [0, 0] width 0 height 0
copy tr "[EMAIL_ADDRESS][DOMAIN_NAME] Find both"
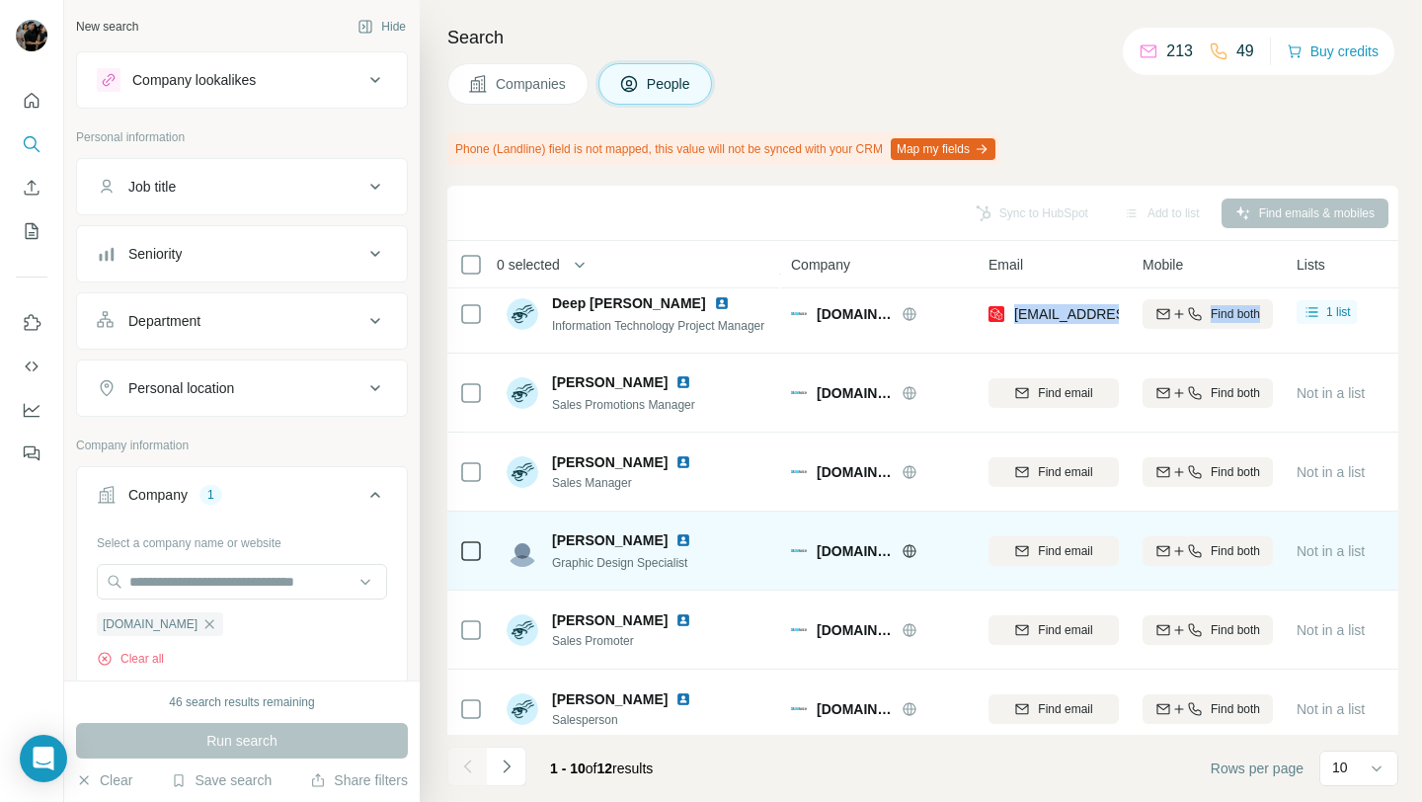
scroll to position [344, 0]
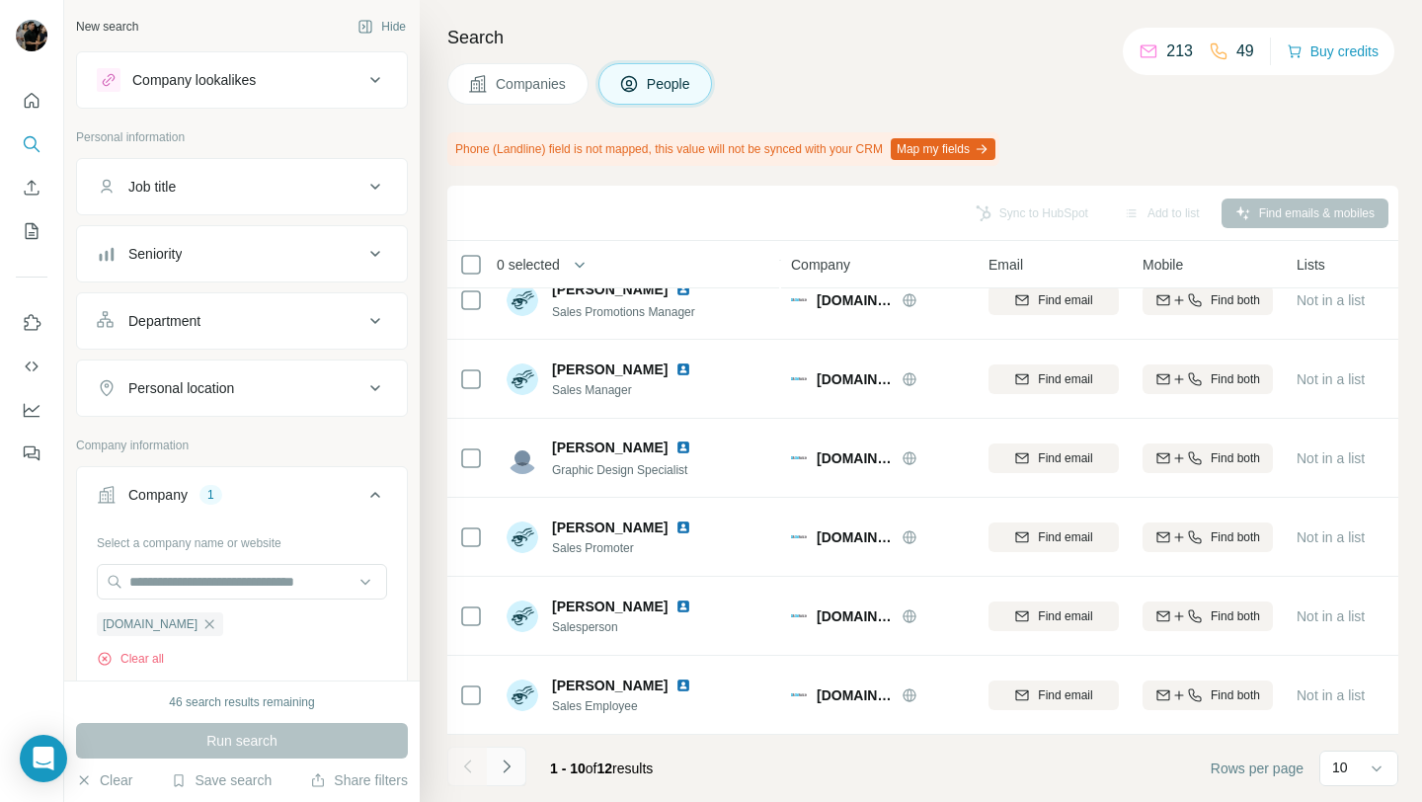
click at [504, 764] on icon "Navigate to next page" at bounding box center [507, 766] width 20 height 20
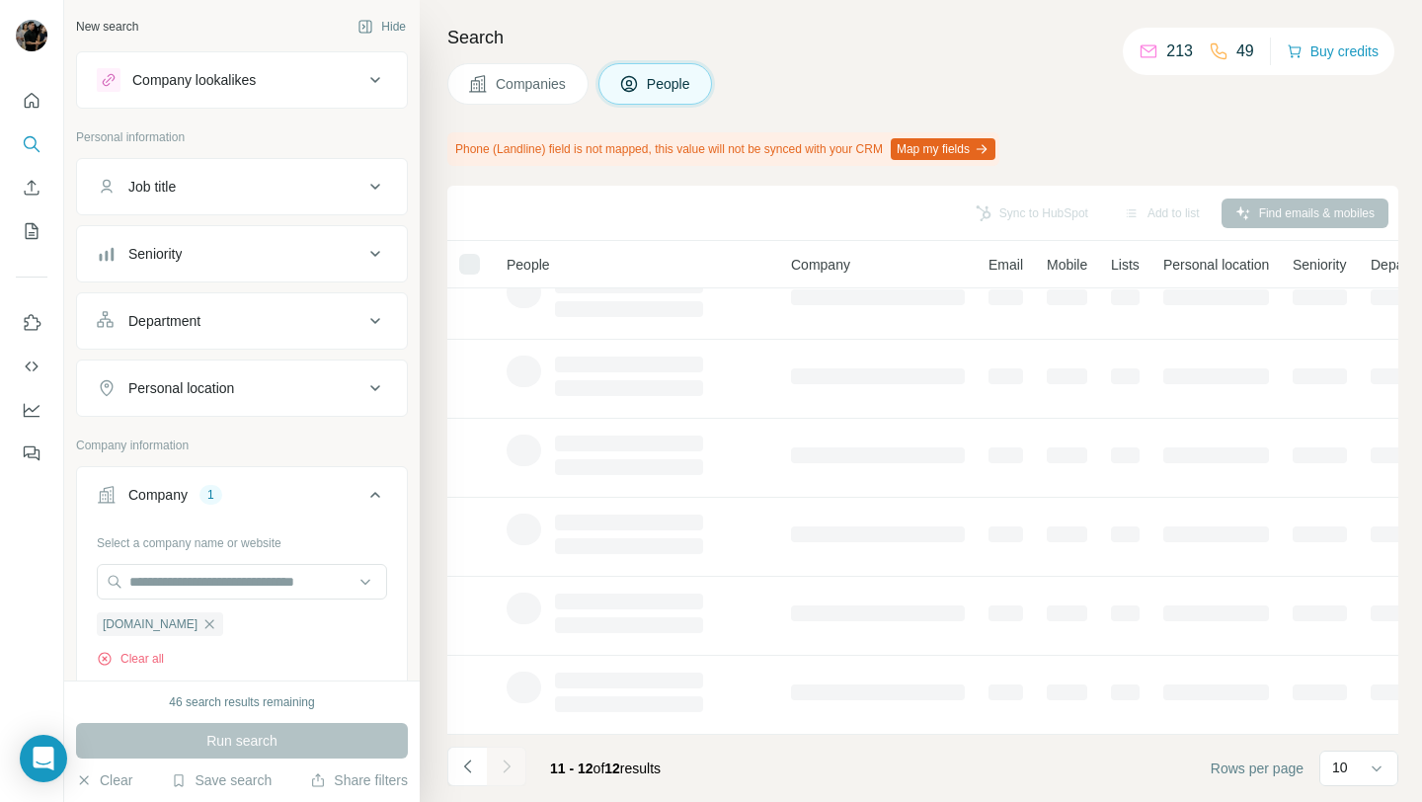
scroll to position [0, 0]
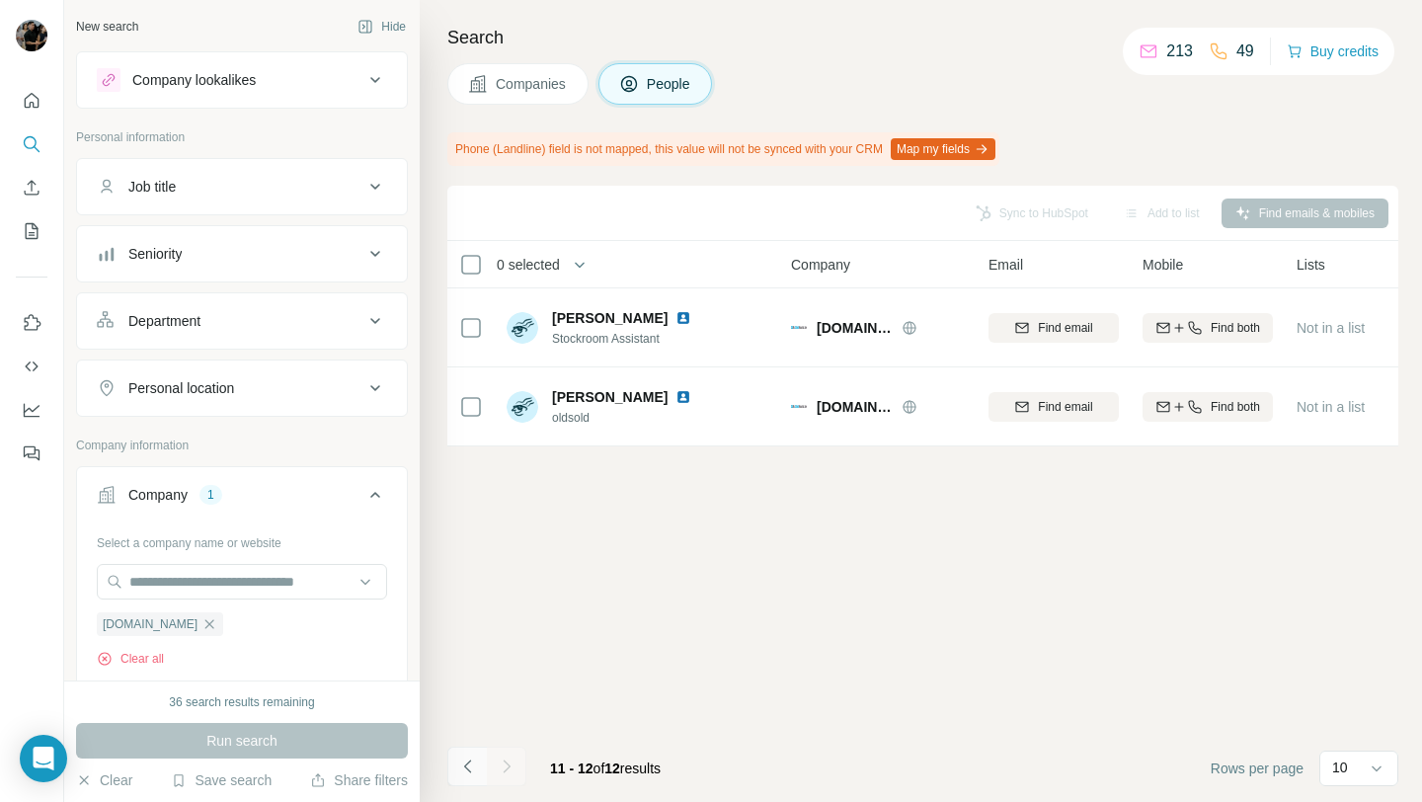
click at [475, 770] on icon "Navigate to previous page" at bounding box center [468, 766] width 20 height 20
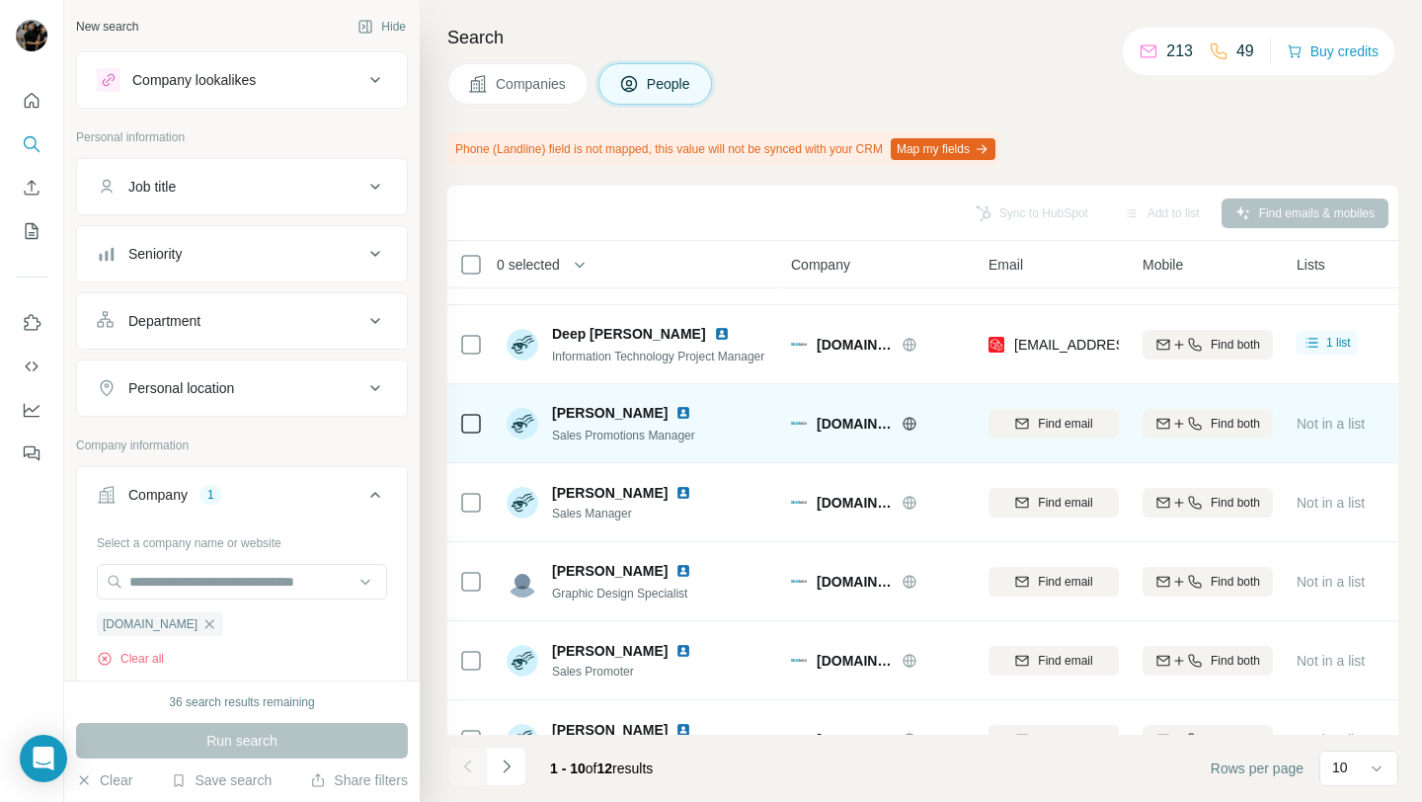
scroll to position [258, 0]
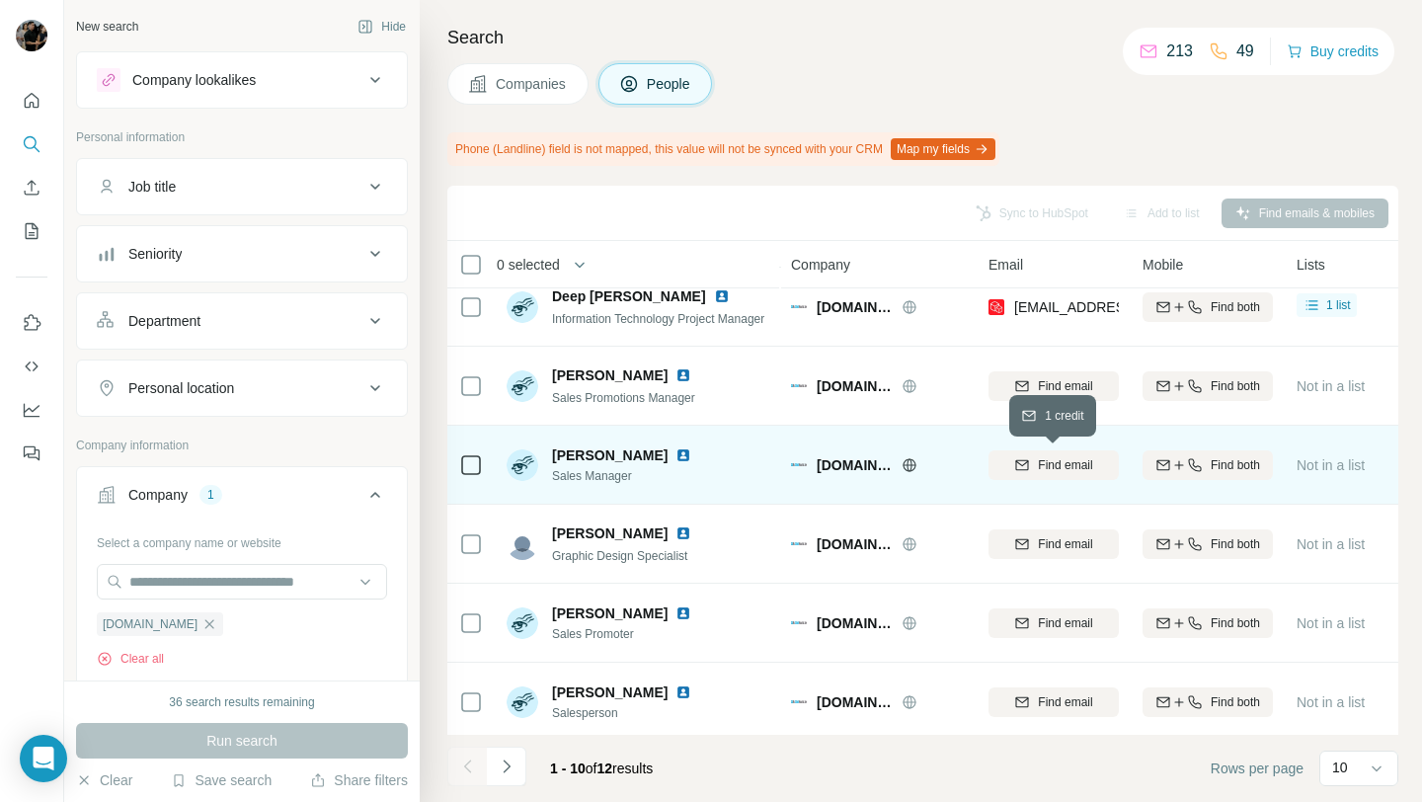
click at [1058, 472] on span "Find email" at bounding box center [1065, 465] width 54 height 18
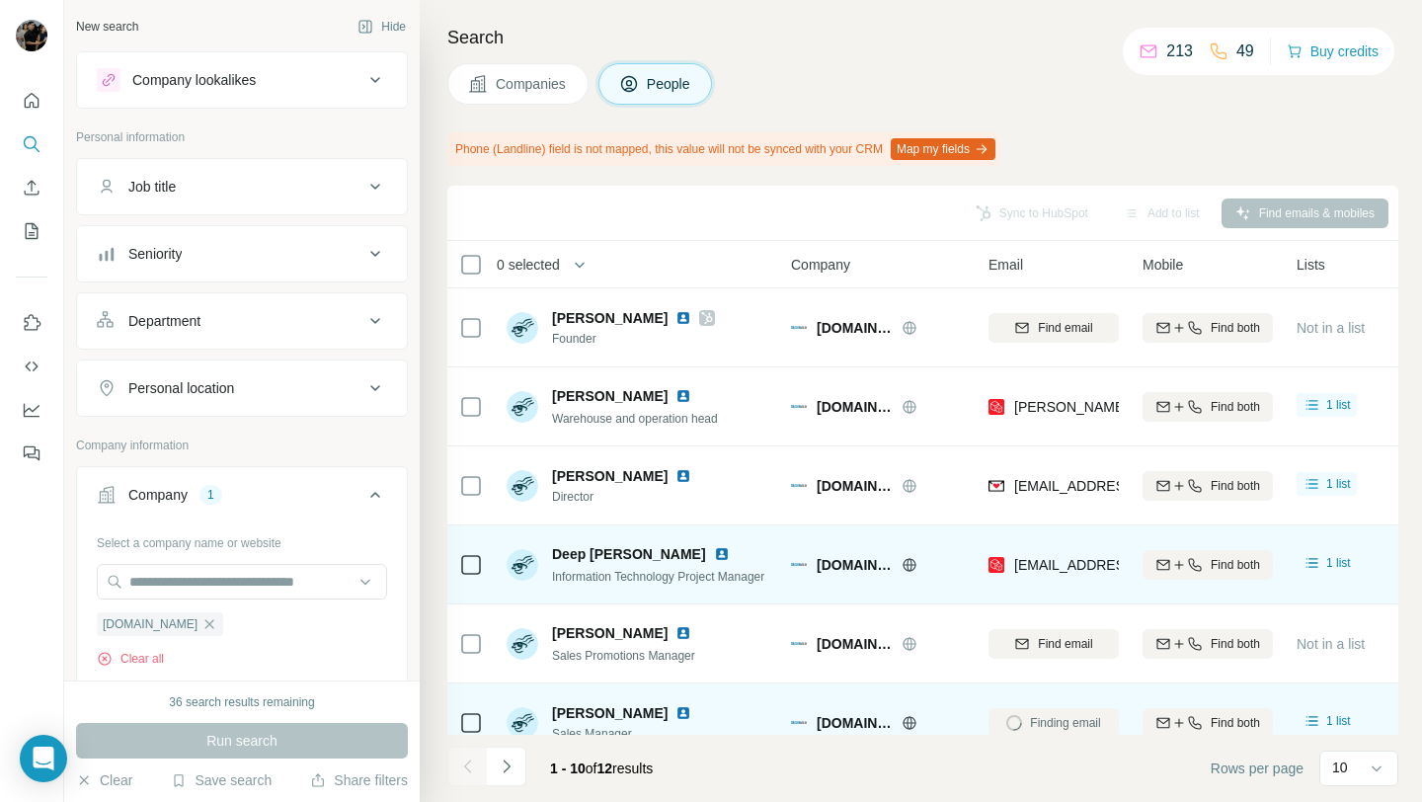
scroll to position [1, 0]
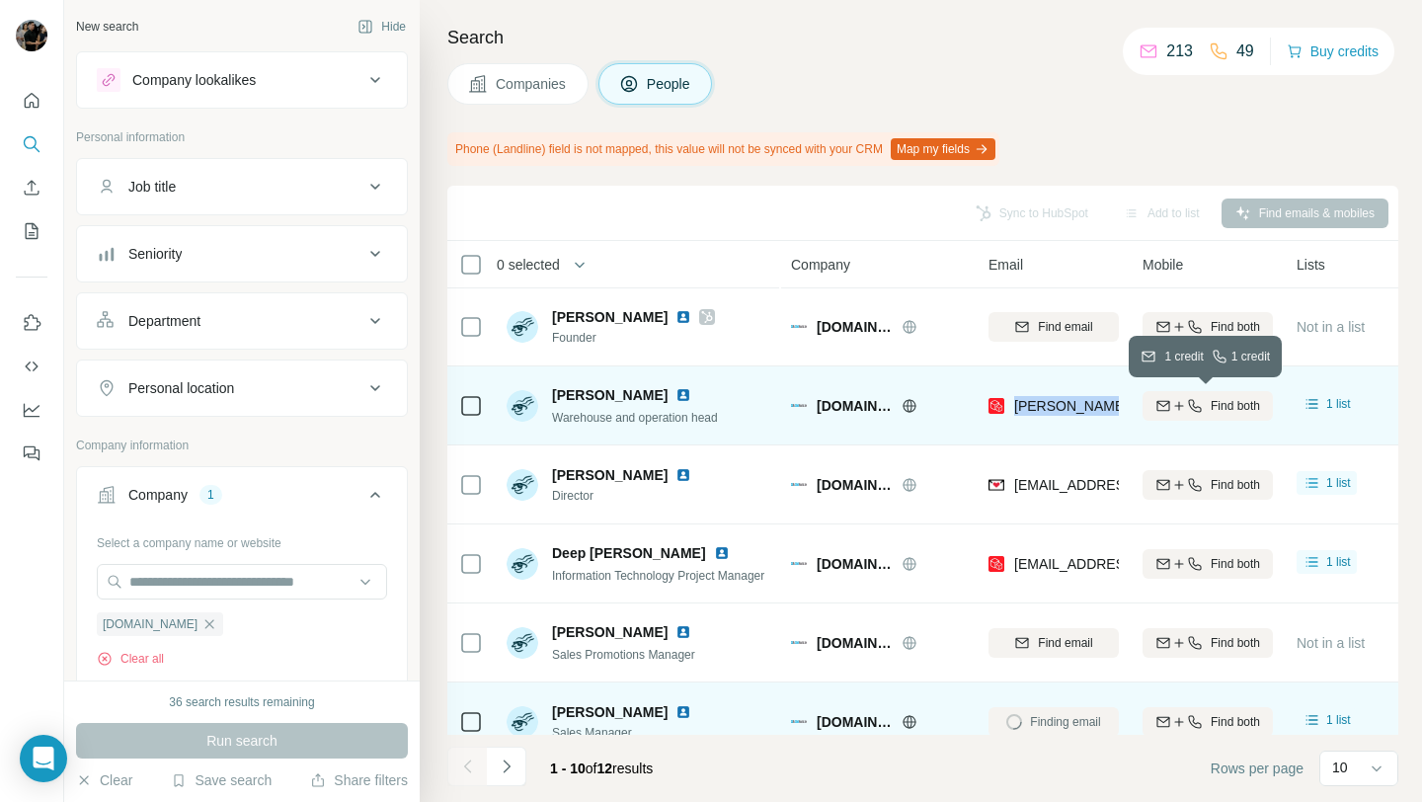
drag, startPoint x: 1012, startPoint y: 404, endPoint x: 1166, endPoint y: 413, distance: 154.3
click at [0, 0] on tr "[PERSON_NAME] Warehouse and operation head [DOMAIN_NAME] [EMAIL_ADDRESS][DOMAIN…" at bounding box center [0, 0] width 0 height 0
copy tr "[PERSON_NAME][EMAIL_ADDRESS][DOMAIN_NAME]"
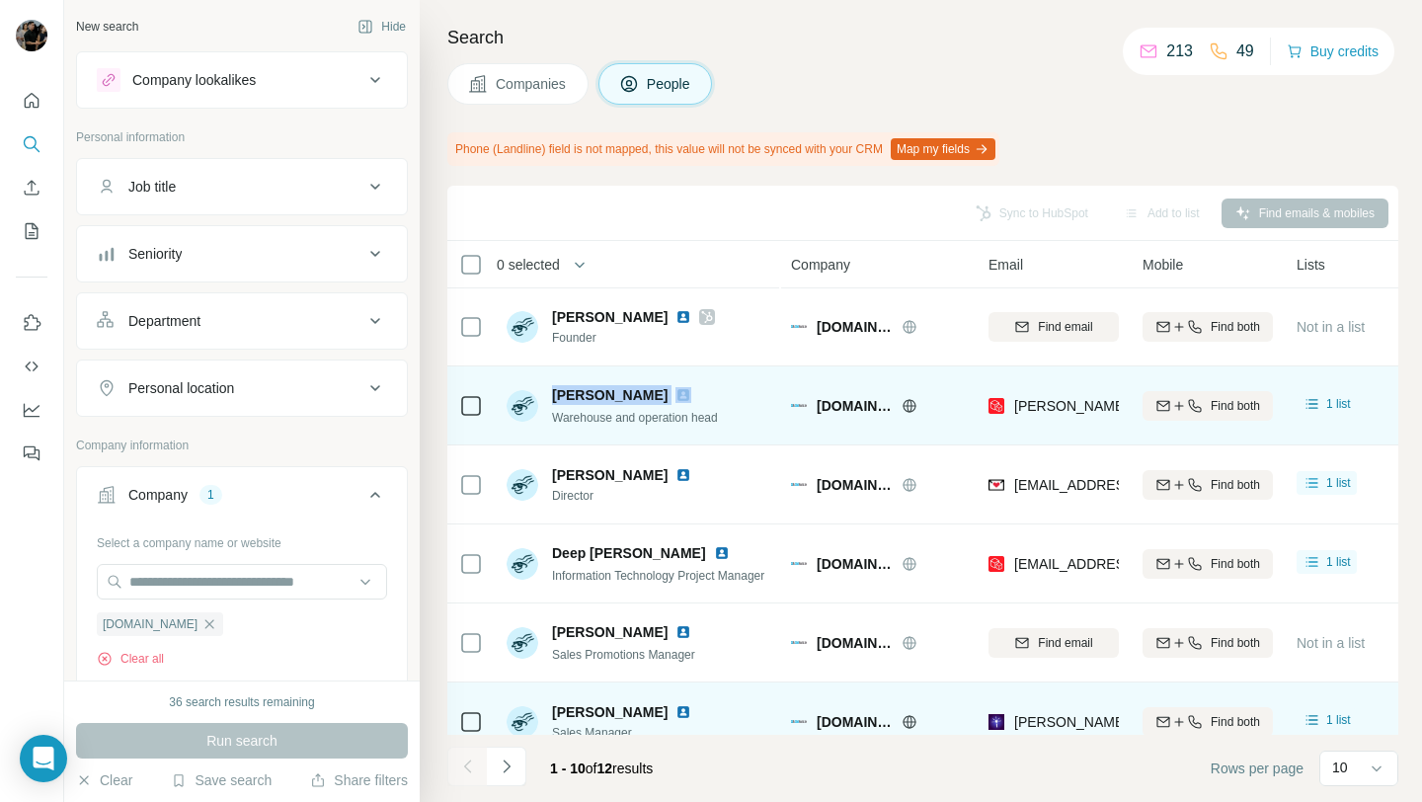
drag, startPoint x: 549, startPoint y: 393, endPoint x: 670, endPoint y: 399, distance: 121.6
click at [670, 399] on div "[PERSON_NAME] Warehouse and operation head" at bounding box center [611, 405] width 211 height 41
copy span "[PERSON_NAME]"
drag, startPoint x: 551, startPoint y: 414, endPoint x: 782, endPoint y: 421, distance: 231.1
click at [0, 0] on tr "[PERSON_NAME] Warehouse and operation head [DOMAIN_NAME] [EMAIL_ADDRESS][DOMAIN…" at bounding box center [0, 0] width 0 height 0
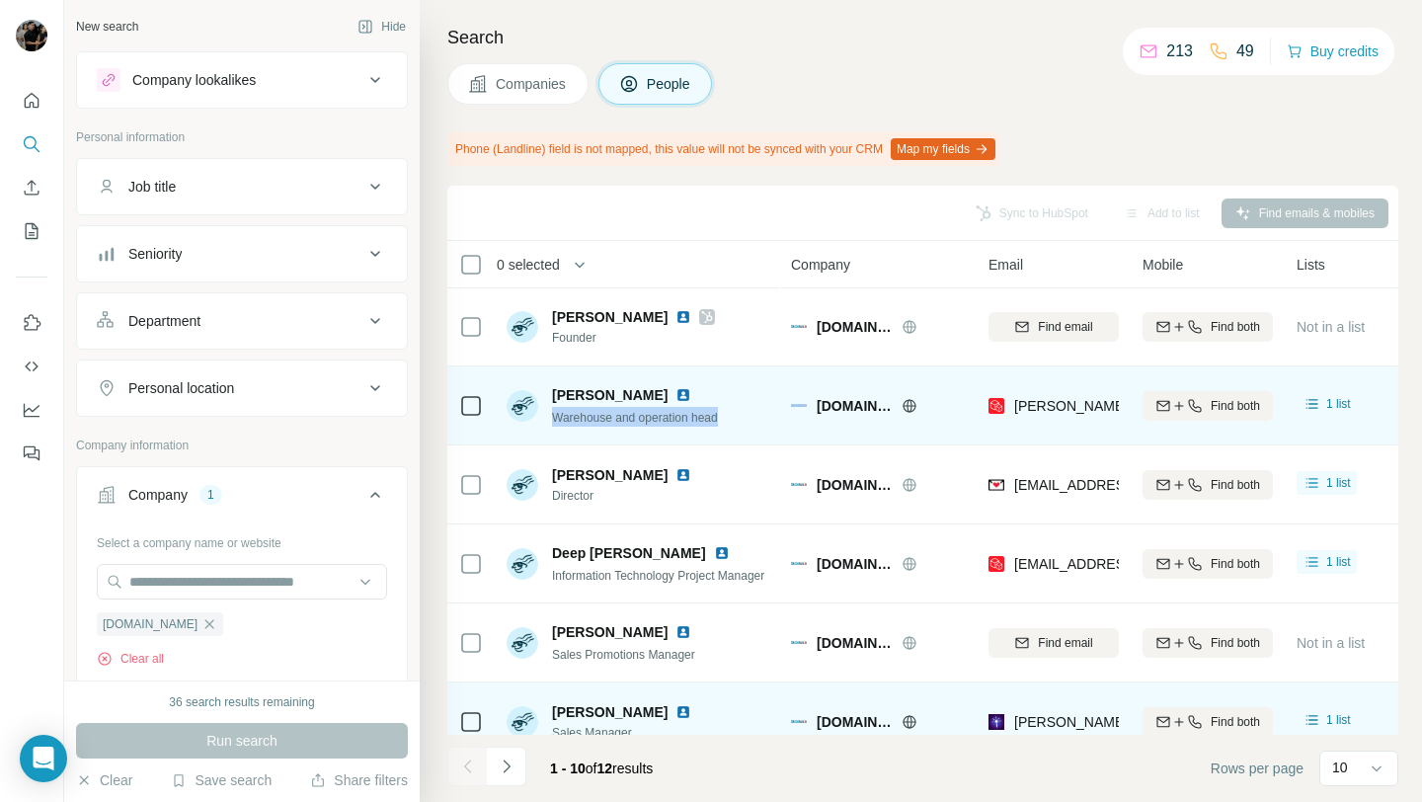
copy span "Warehouse and operation head"
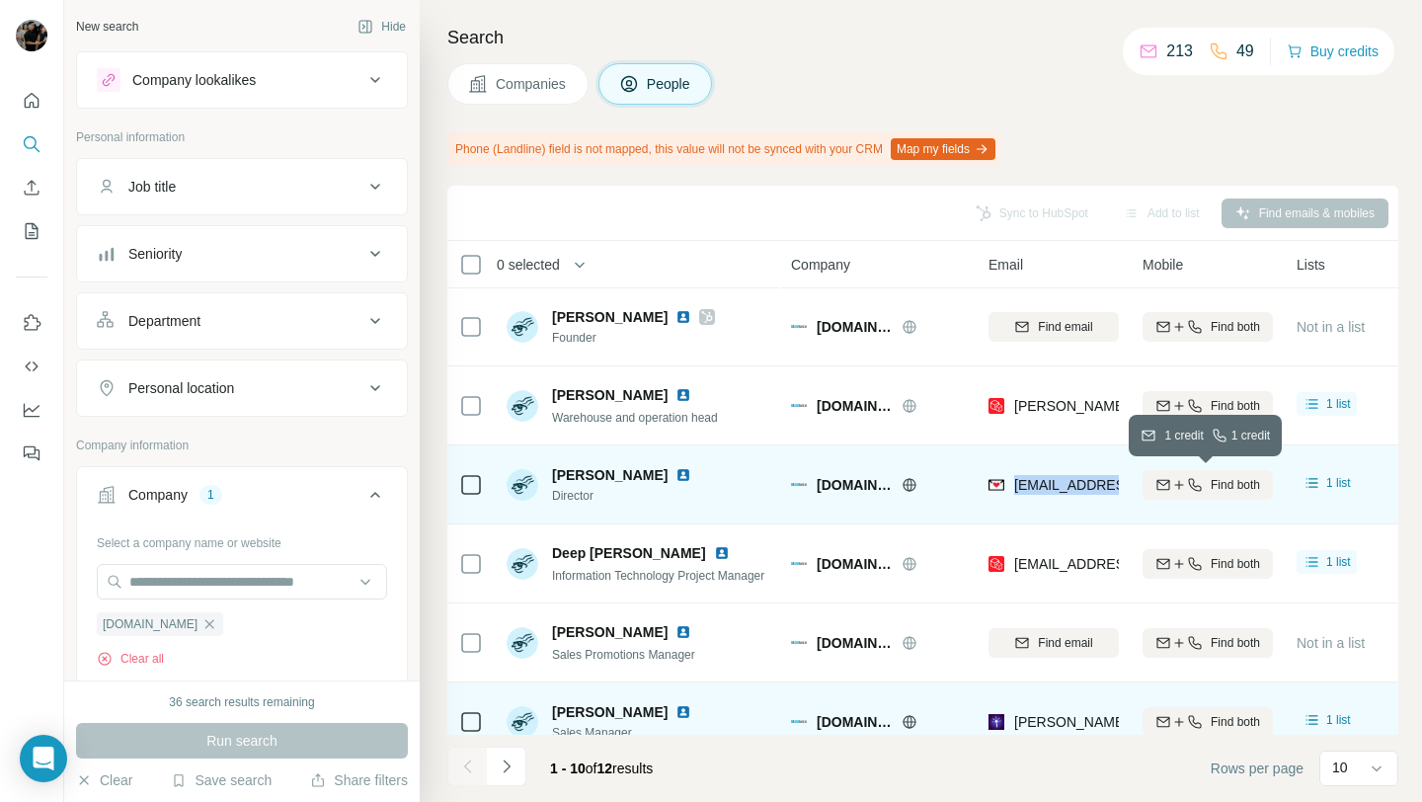
drag, startPoint x: 1014, startPoint y: 485, endPoint x: 1142, endPoint y: 478, distance: 128.5
click at [0, 0] on tr "[PERSON_NAME] Director [DOMAIN_NAME] [EMAIL_ADDRESS][DOMAIN_NAME] Find both 1 l…" at bounding box center [0, 0] width 0 height 0
copy tr "[EMAIL_ADDRESS][DOMAIN_NAME]"
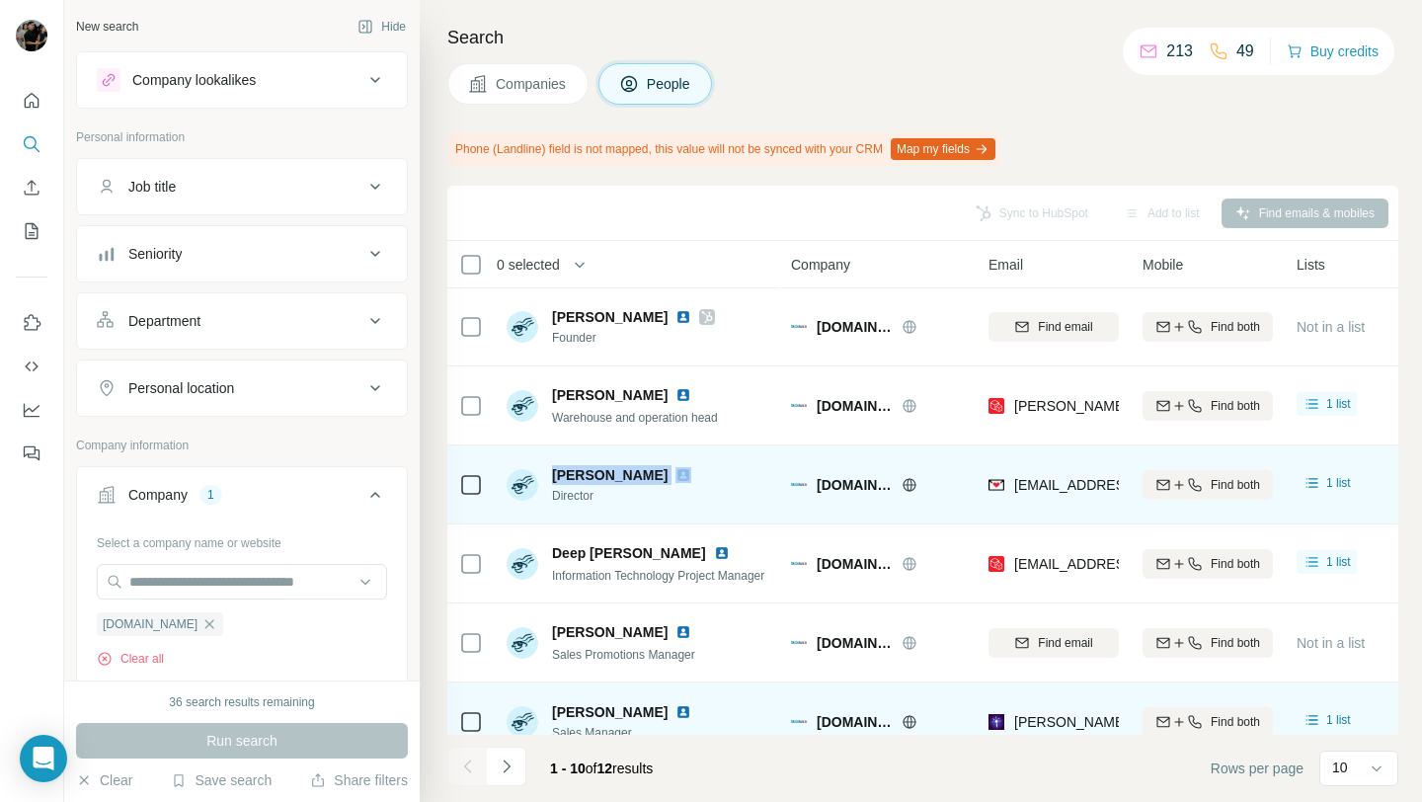
drag, startPoint x: 555, startPoint y: 476, endPoint x: 653, endPoint y: 476, distance: 97.7
click at [653, 476] on div "[PERSON_NAME]" at bounding box center [633, 475] width 163 height 20
copy span "[PERSON_NAME]"
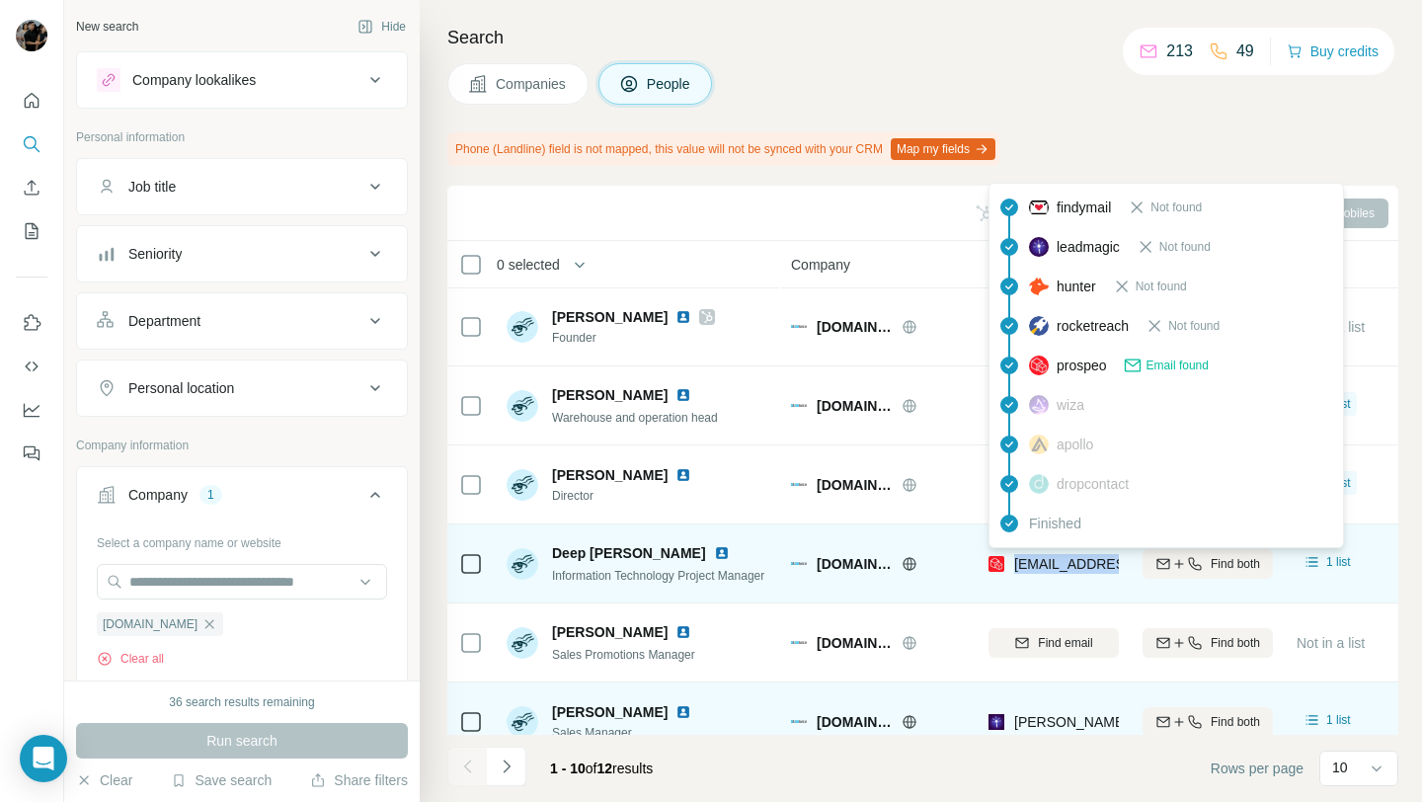
drag, startPoint x: 1015, startPoint y: 567, endPoint x: 1117, endPoint y: 568, distance: 102.7
click at [1117, 568] on span "[EMAIL_ADDRESS][DOMAIN_NAME]" at bounding box center [1131, 564] width 234 height 16
copy span "deep@oldsold.i"
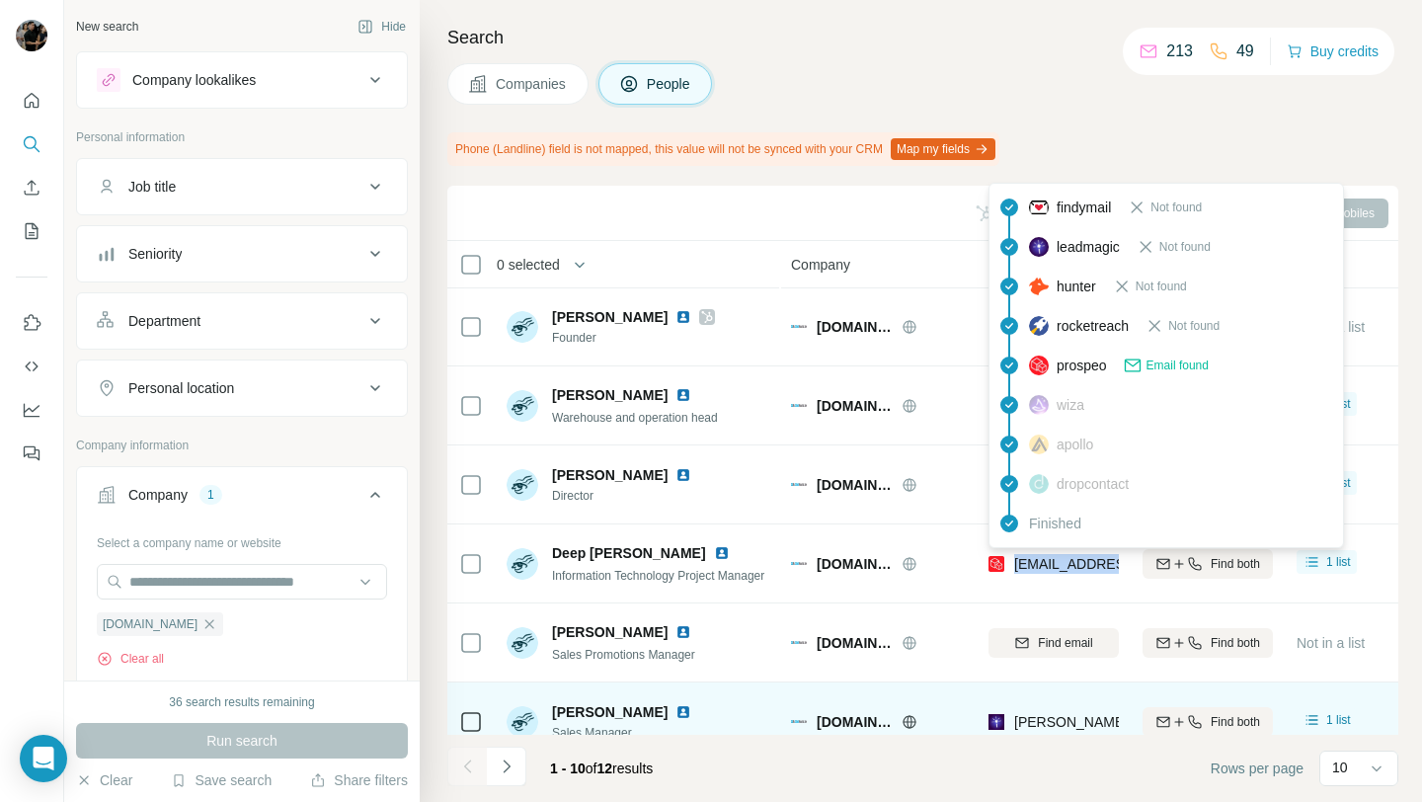
click at [902, 213] on div "Sync to HubSpot Add to list Find emails & mobiles" at bounding box center [922, 212] width 931 height 35
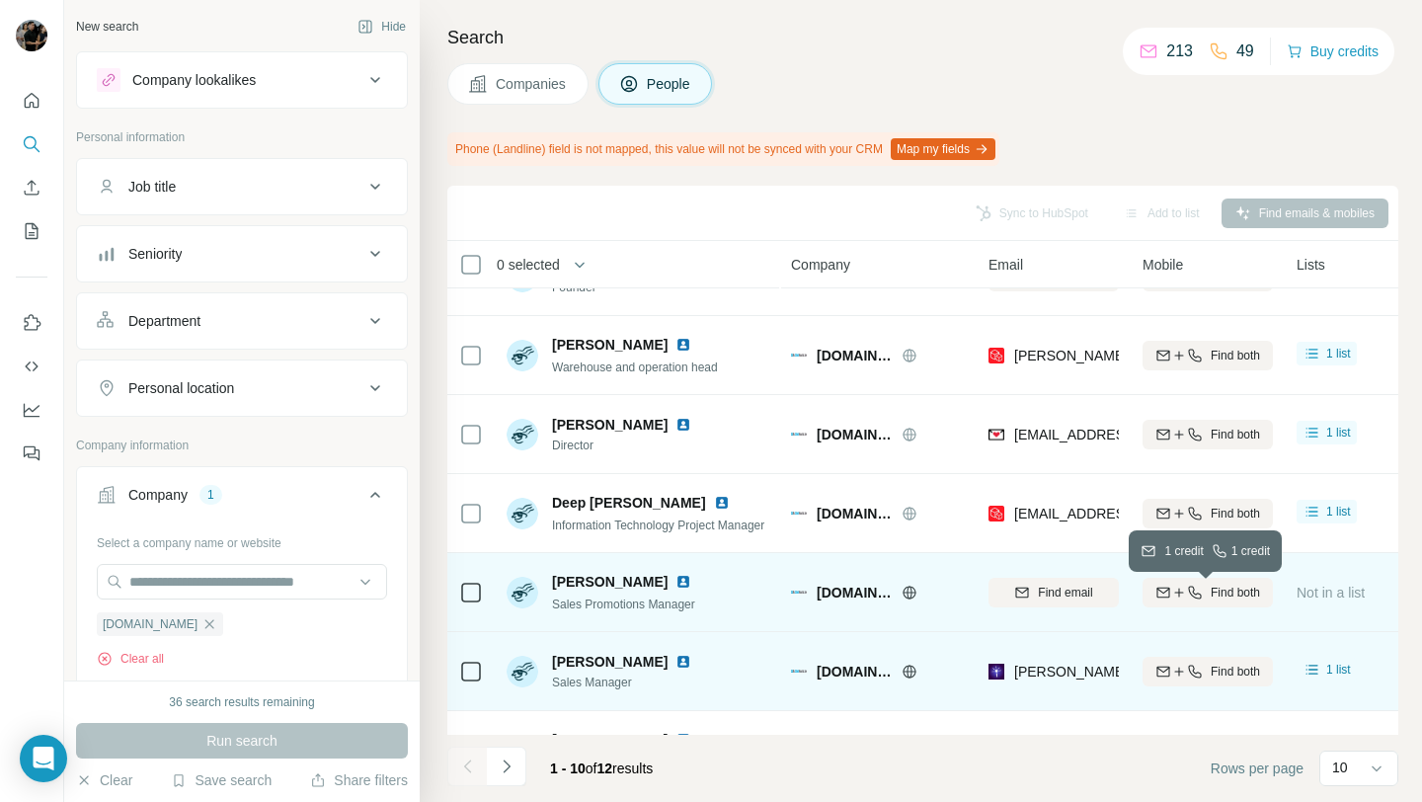
scroll to position [136, 0]
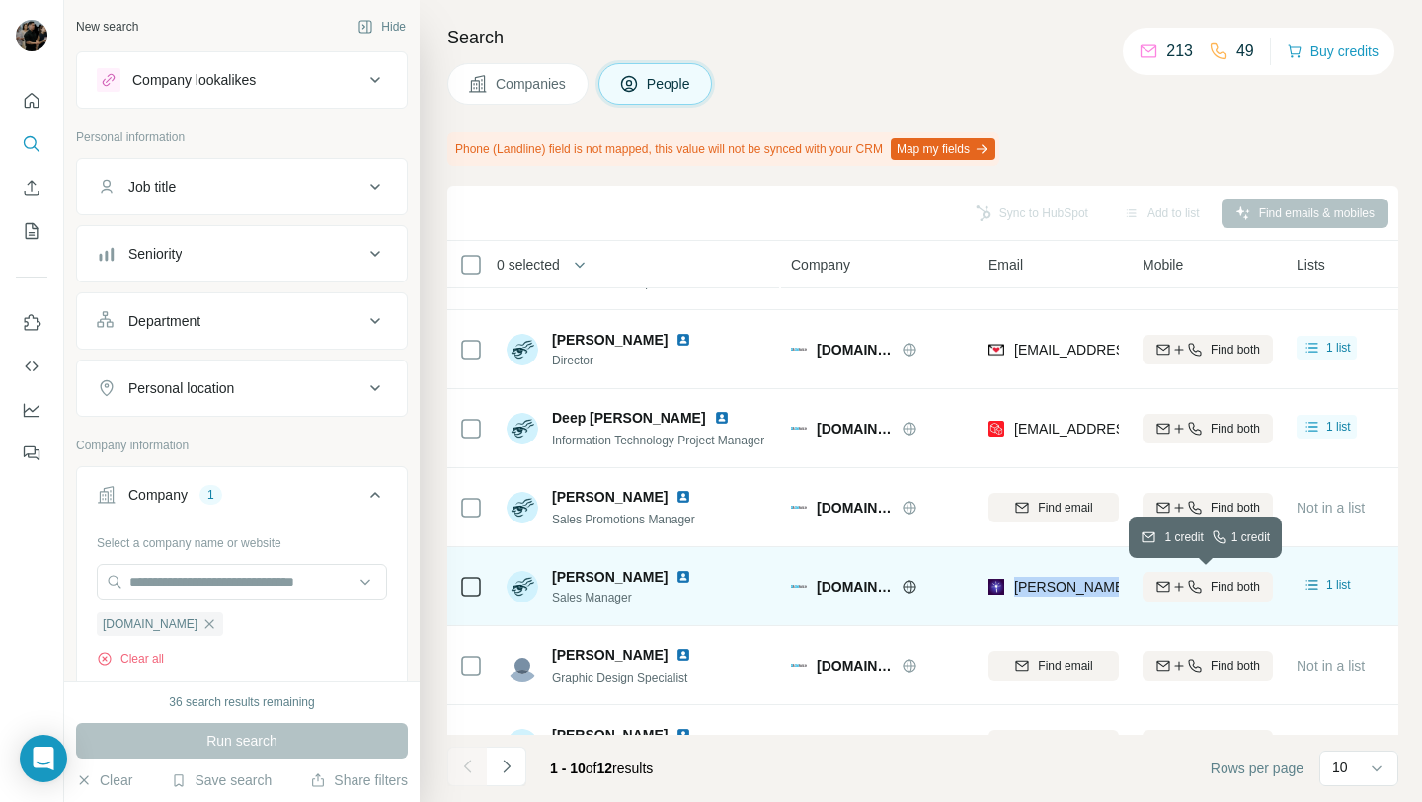
drag, startPoint x: 1014, startPoint y: 588, endPoint x: 1156, endPoint y: 592, distance: 142.2
click at [0, 0] on tr "[PERSON_NAME] Sales Manager [DOMAIN_NAME] [PERSON_NAME][EMAIL_ADDRESS][DOMAIN_N…" at bounding box center [0, 0] width 0 height 0
copy tr "[PERSON_NAME][EMAIL_ADDRESS][DOMAIN_NAME]"
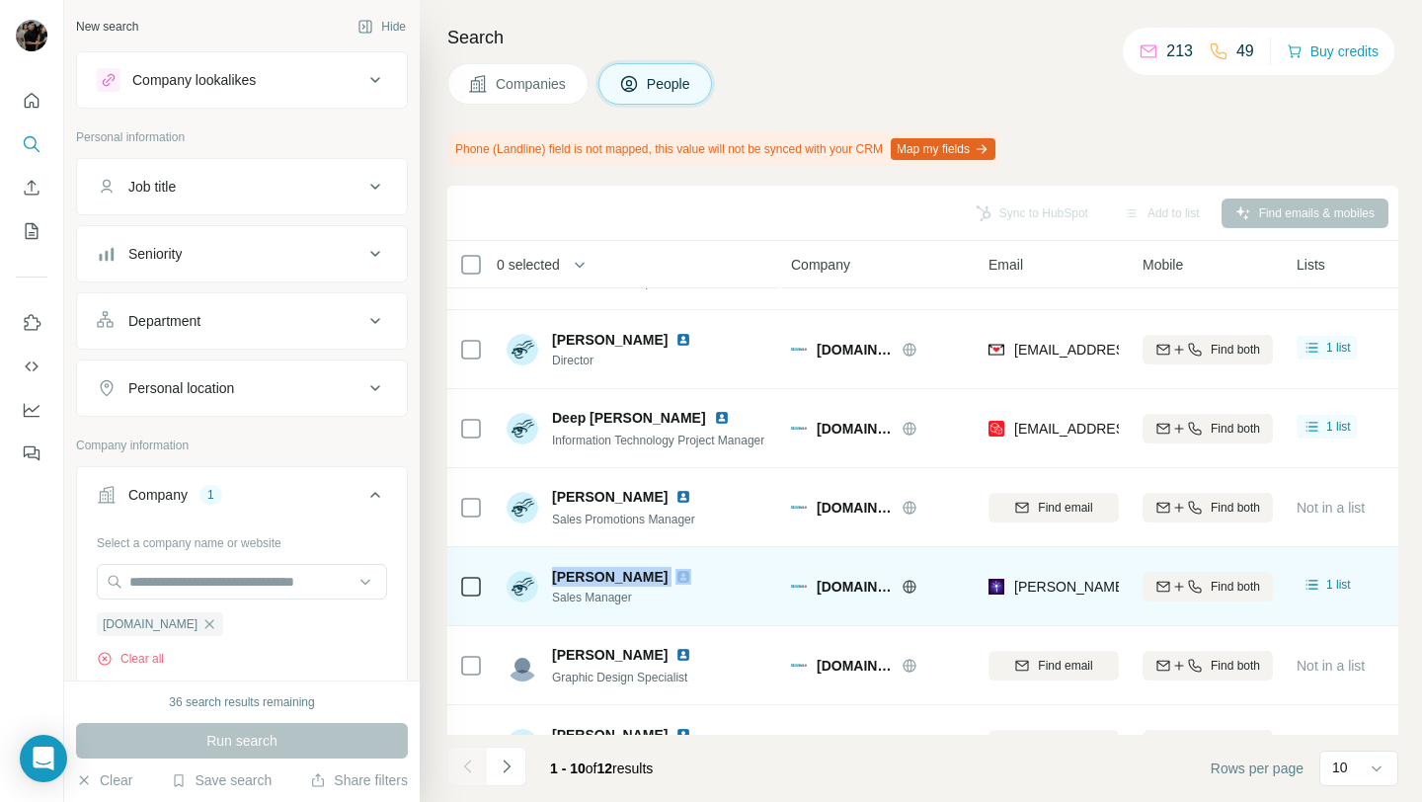
drag, startPoint x: 552, startPoint y: 573, endPoint x: 666, endPoint y: 574, distance: 114.5
click at [666, 574] on div "[PERSON_NAME]" at bounding box center [633, 577] width 163 height 20
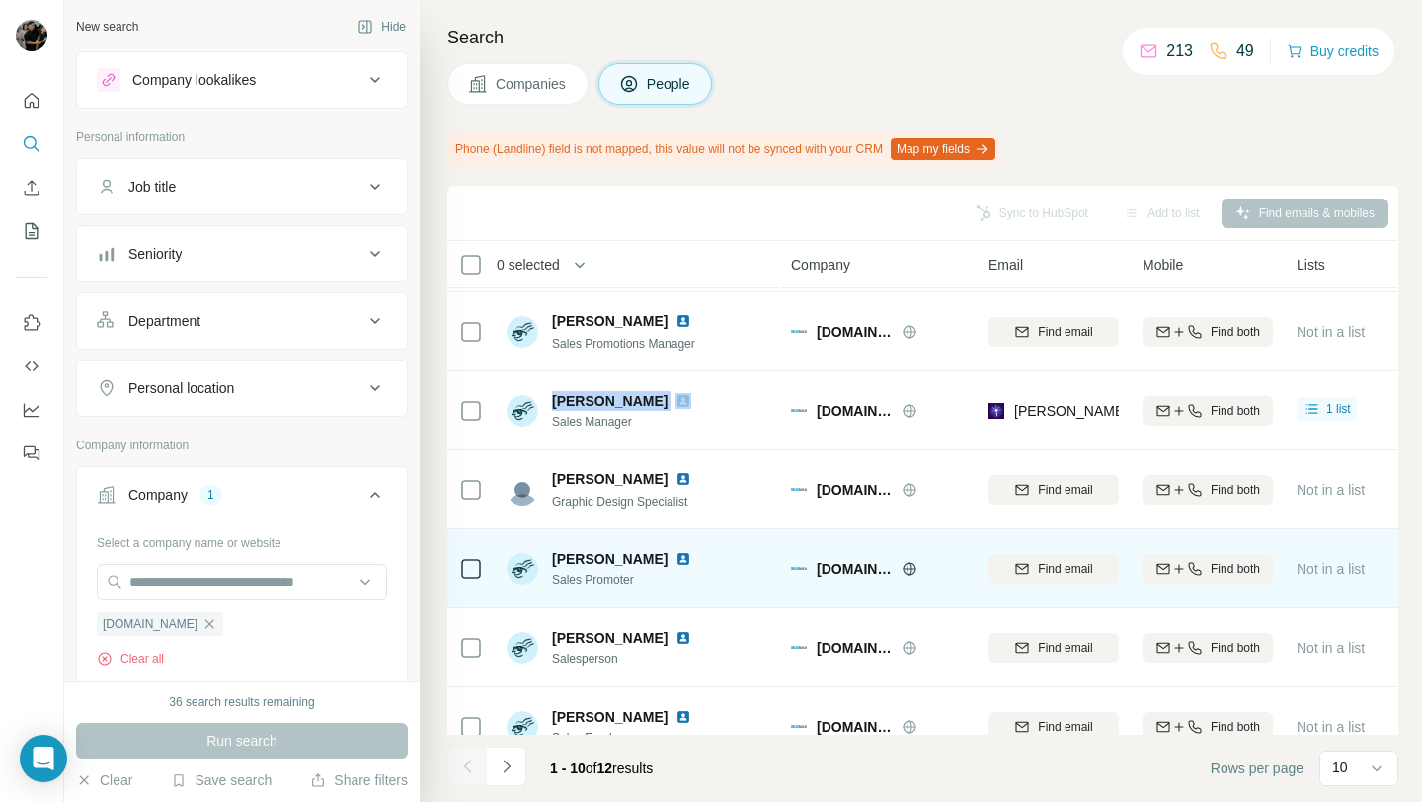
scroll to position [0, 0]
